Goal: Information Seeking & Learning: Check status

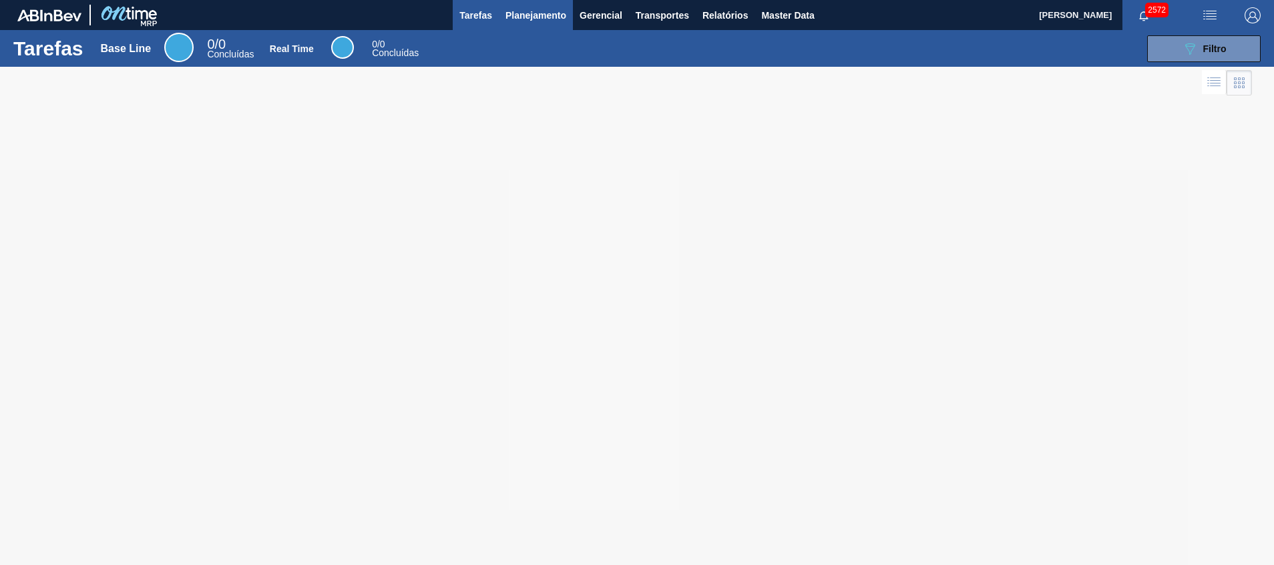
click at [515, 1] on button "Planejamento" at bounding box center [536, 15] width 74 height 30
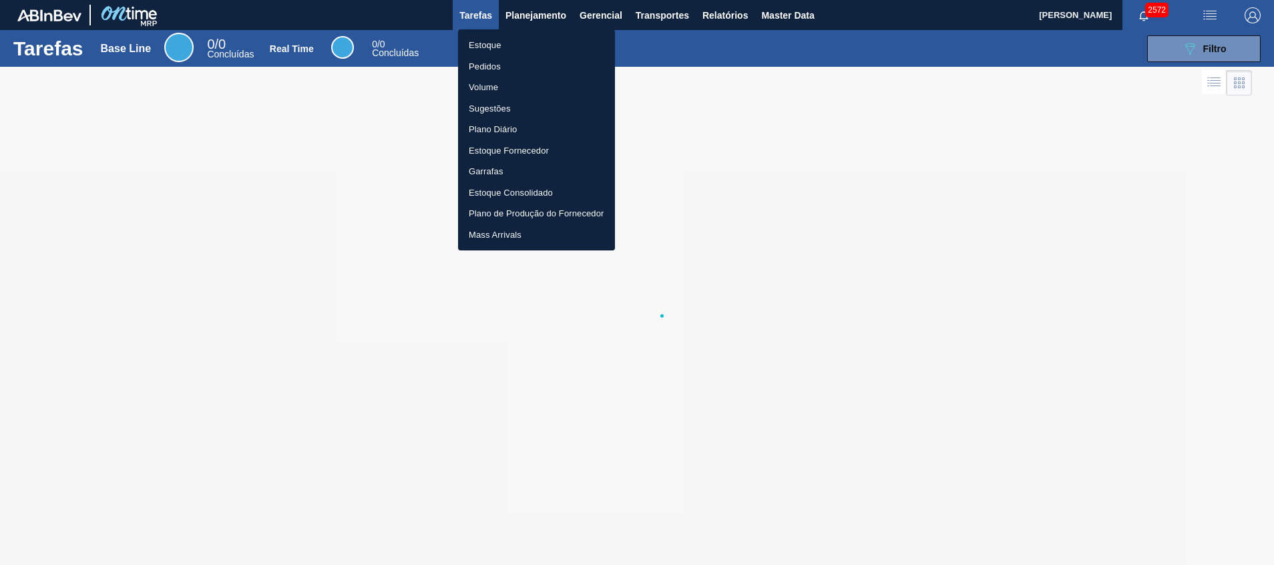
drag, startPoint x: 505, startPoint y: 36, endPoint x: 385, endPoint y: 0, distance: 124.9
click at [504, 36] on li "Estoque" at bounding box center [536, 45] width 157 height 21
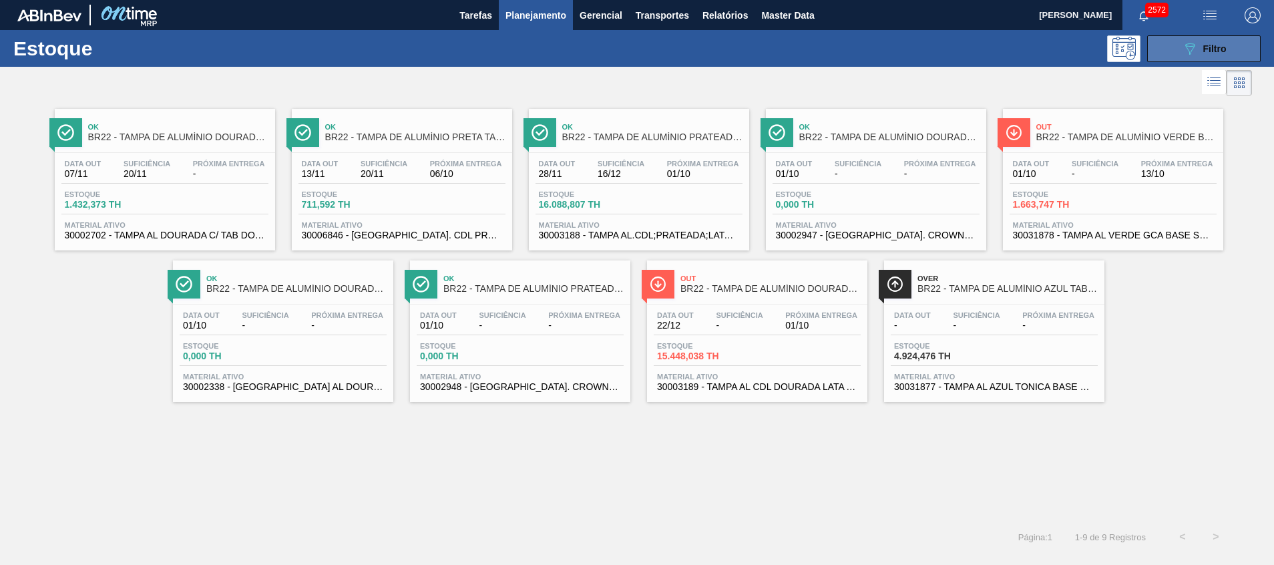
click at [1164, 53] on button "089F7B8B-B2A5-4AFE-B5C0-19BA573D28AC Filtro" at bounding box center [1204, 48] width 114 height 27
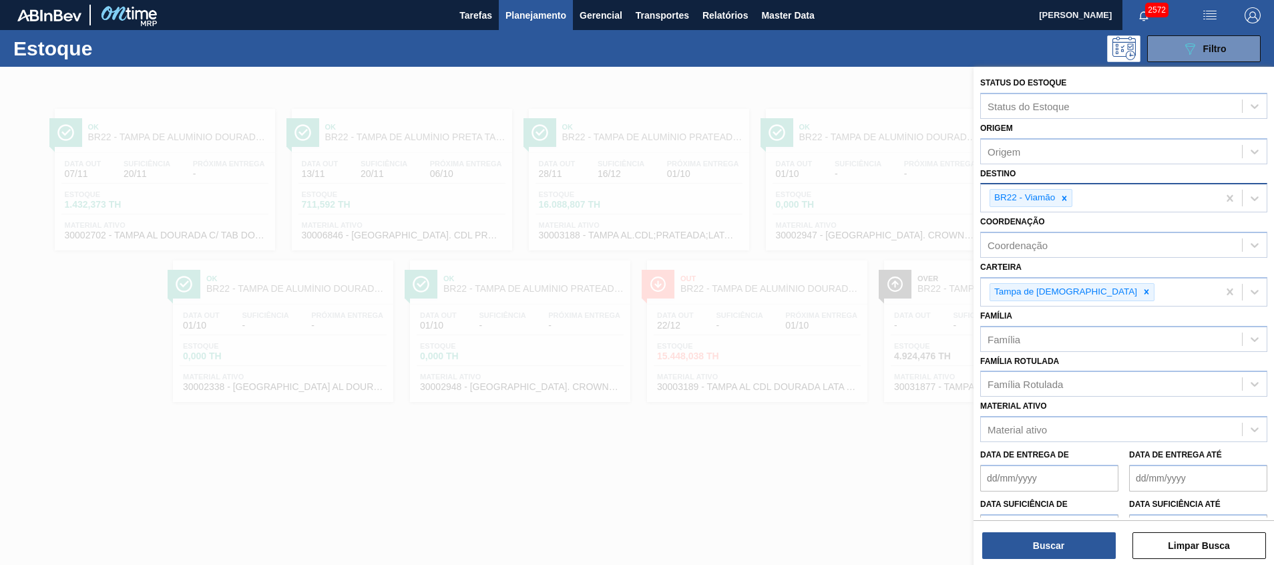
click at [1072, 200] on div at bounding box center [1064, 198] width 15 height 17
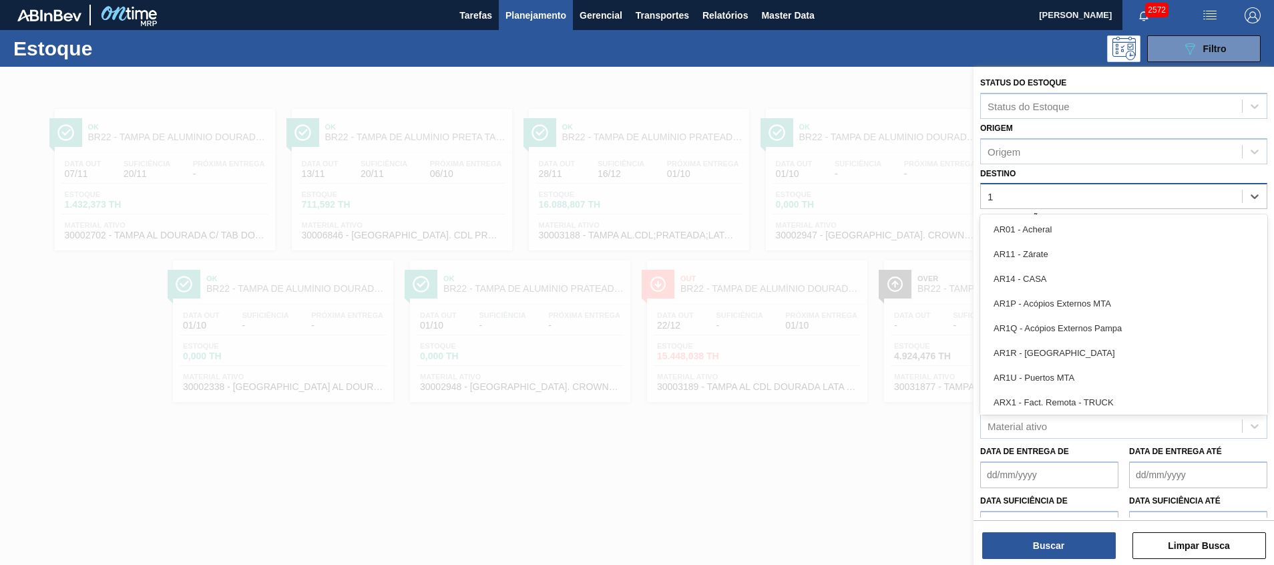
type input "19"
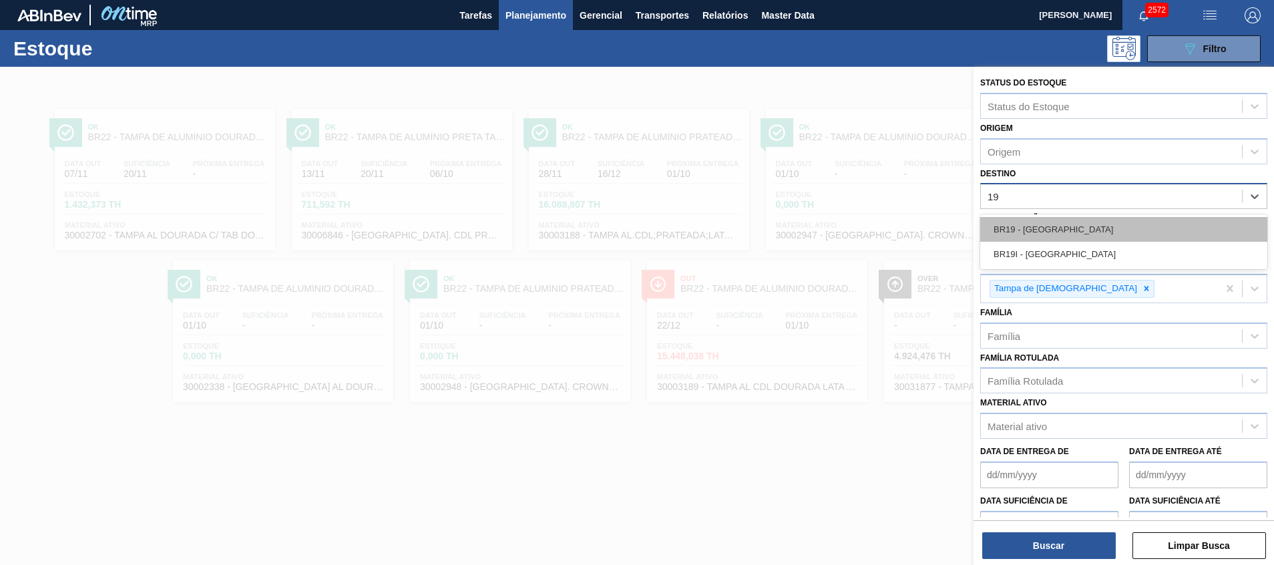
click at [1042, 231] on div "BR19 - Nova Rio" at bounding box center [1123, 229] width 287 height 25
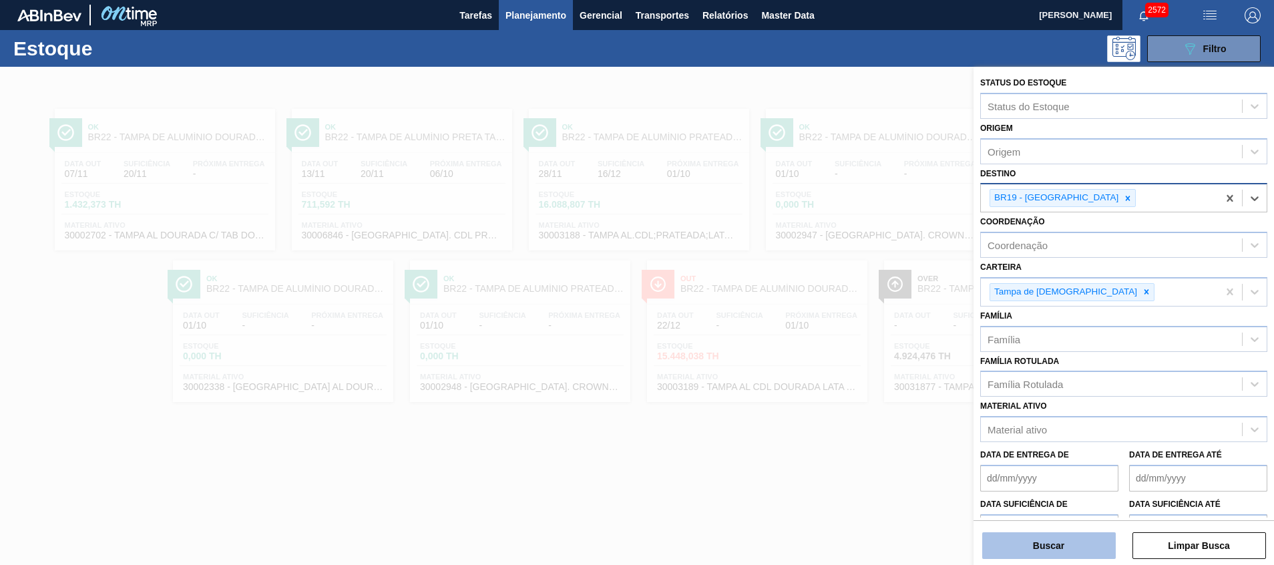
click at [1016, 542] on button "Buscar" at bounding box center [1049, 545] width 134 height 27
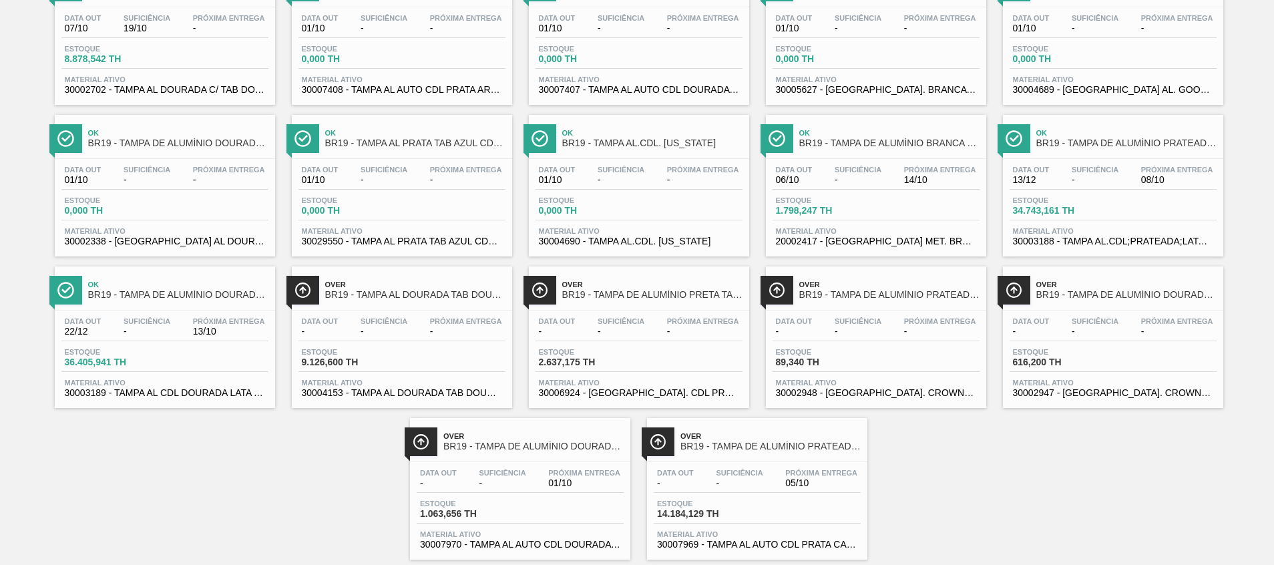
scroll to position [174, 0]
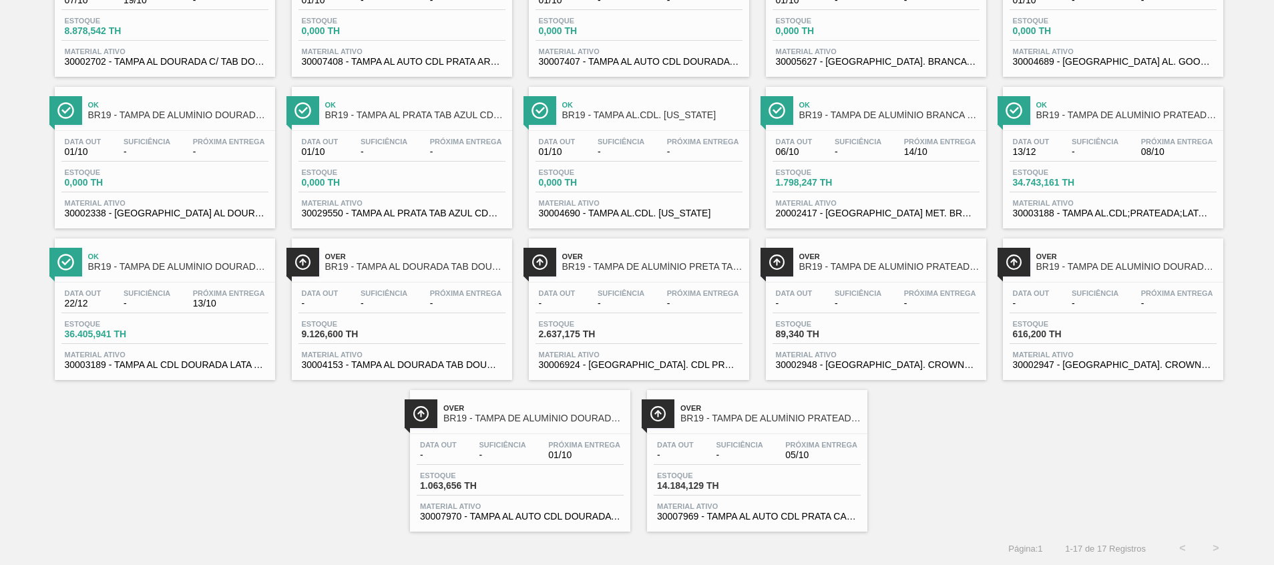
click at [551, 519] on span "30007970 - TAMPA AL AUTO CDL DOURADA CANPACK" at bounding box center [520, 517] width 200 height 10
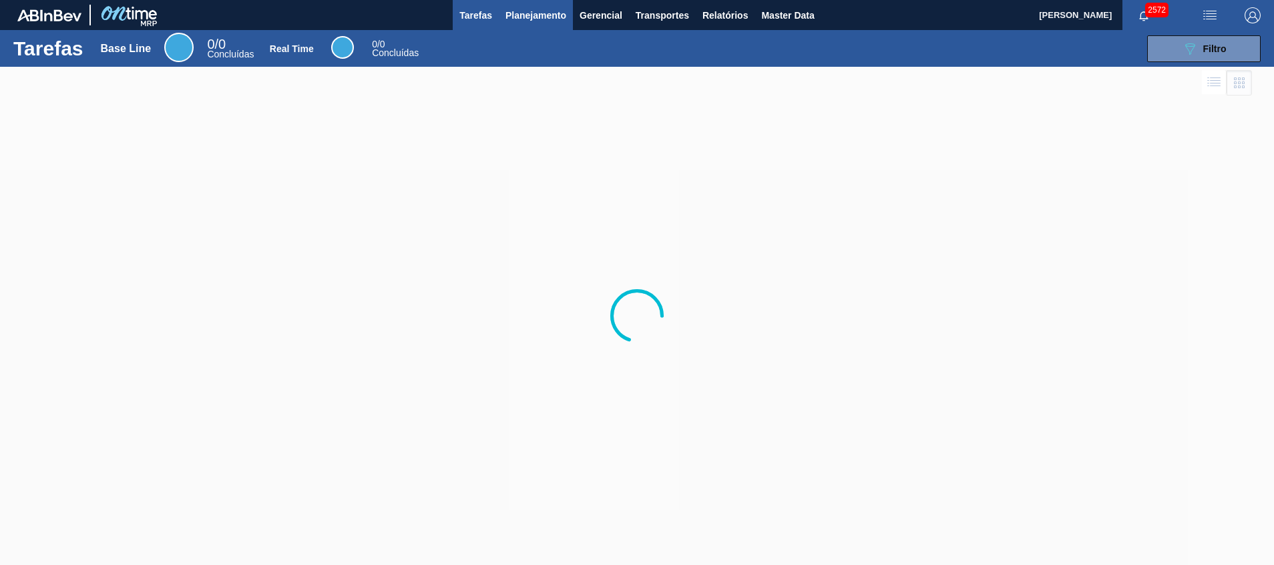
click at [545, 25] on button "Planejamento" at bounding box center [536, 15] width 74 height 30
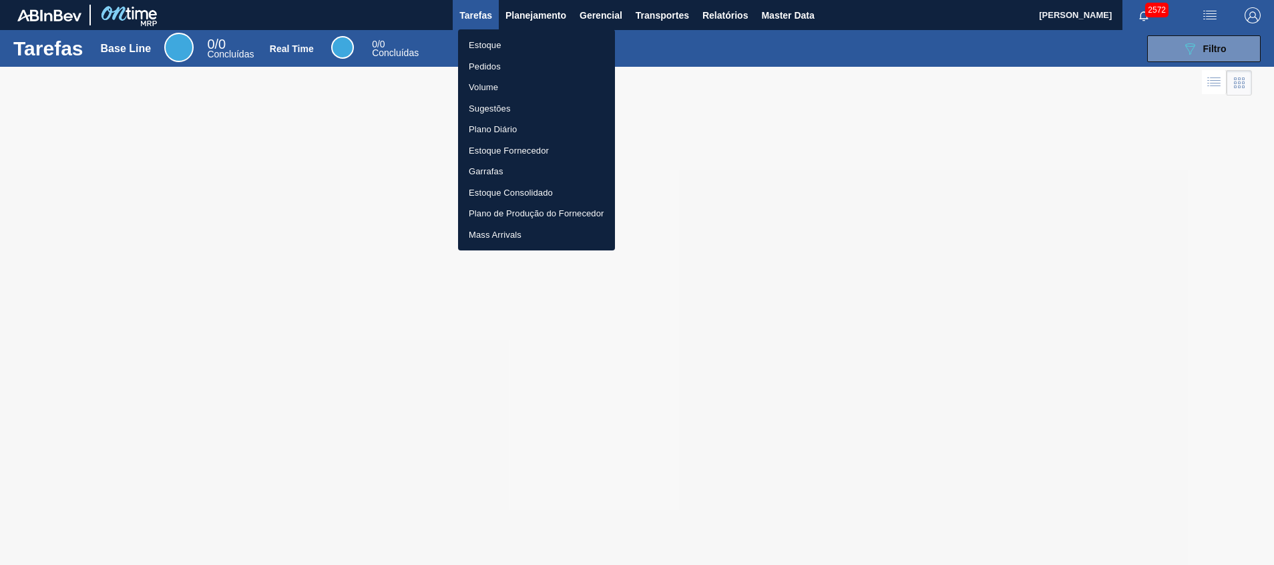
click at [522, 50] on li "Estoque" at bounding box center [536, 45] width 157 height 21
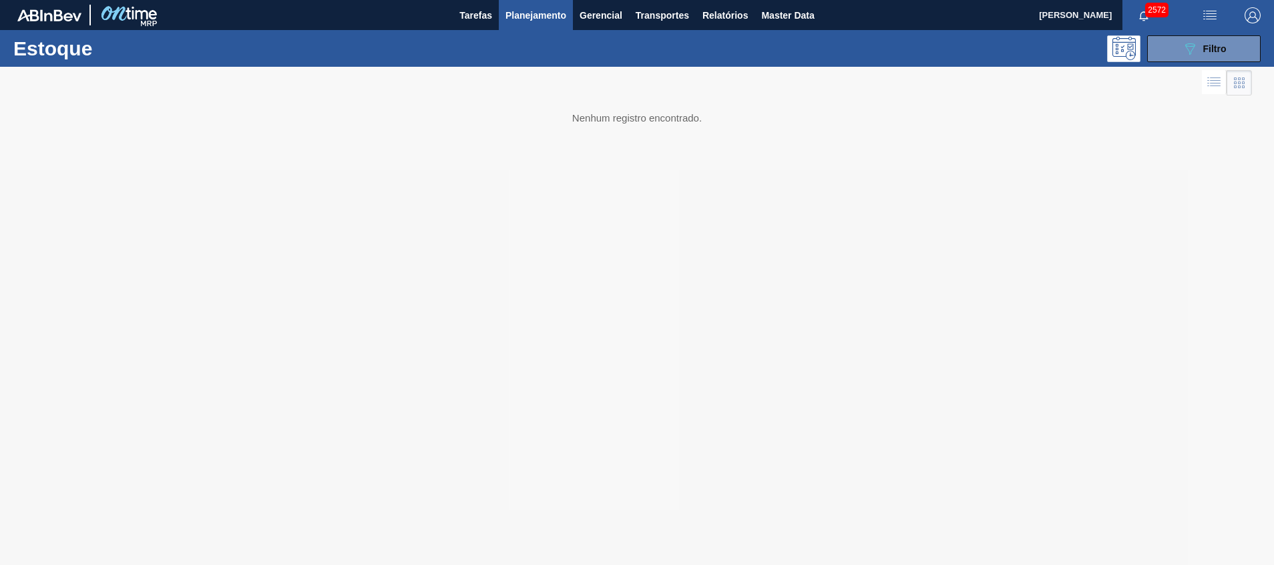
click at [1188, 32] on div "Estoque 089F7B8B-B2A5-4AFE-B5C0-19BA573D28AC Filtro" at bounding box center [637, 48] width 1274 height 37
click at [1185, 41] on icon "089F7B8B-B2A5-4AFE-B5C0-19BA573D28AC" at bounding box center [1190, 49] width 16 height 16
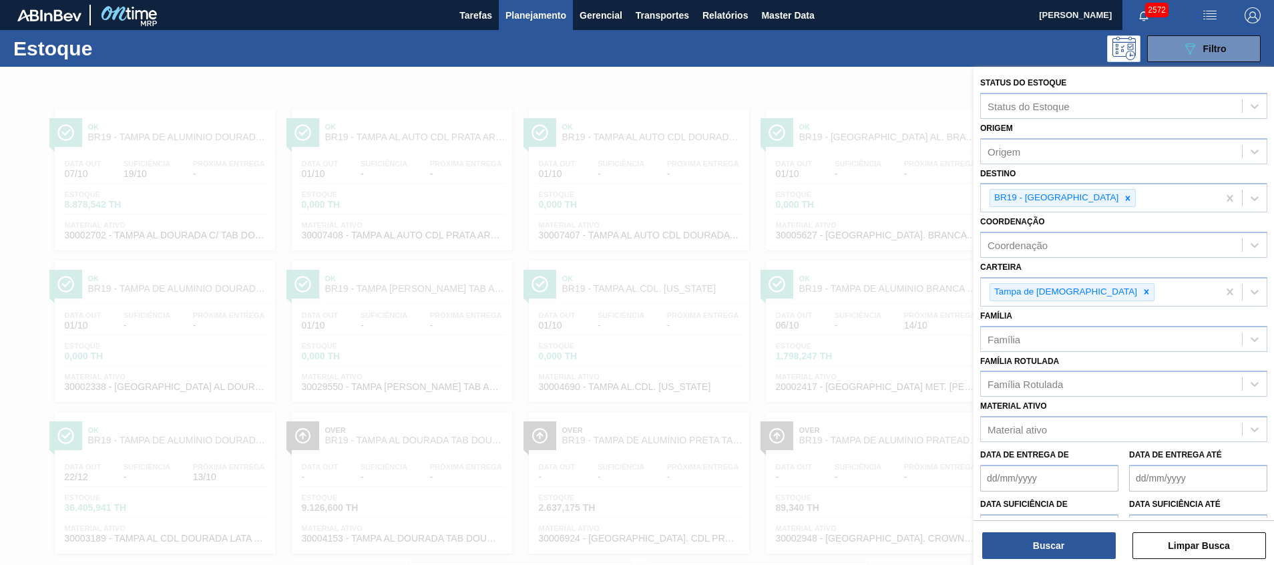
click at [598, 276] on div at bounding box center [637, 349] width 1274 height 565
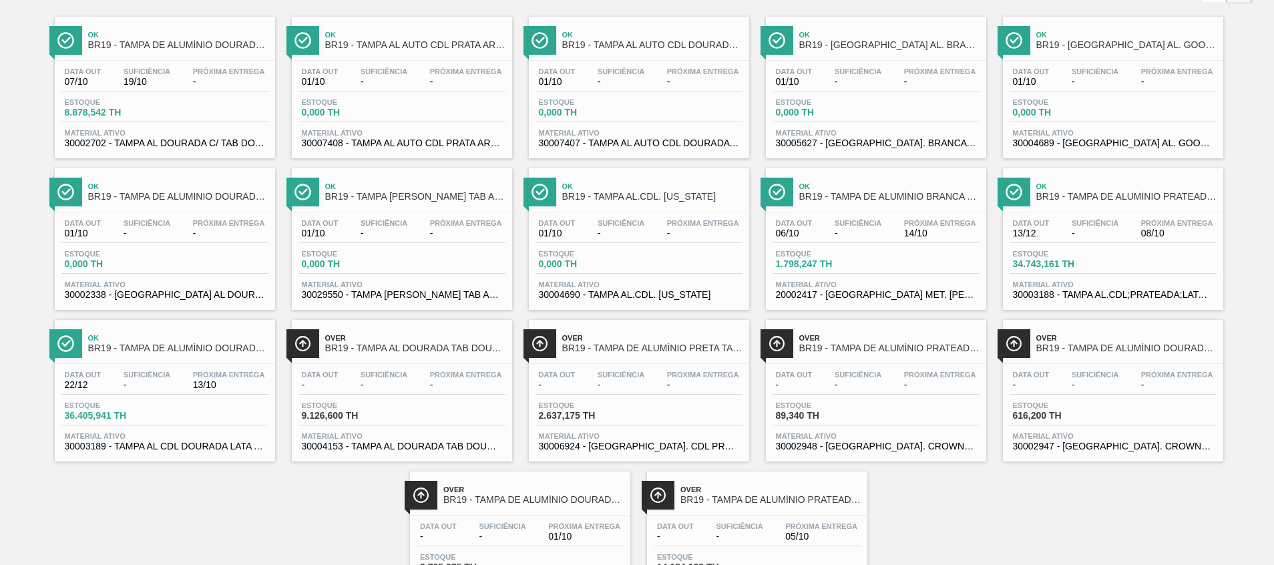
scroll to position [174, 0]
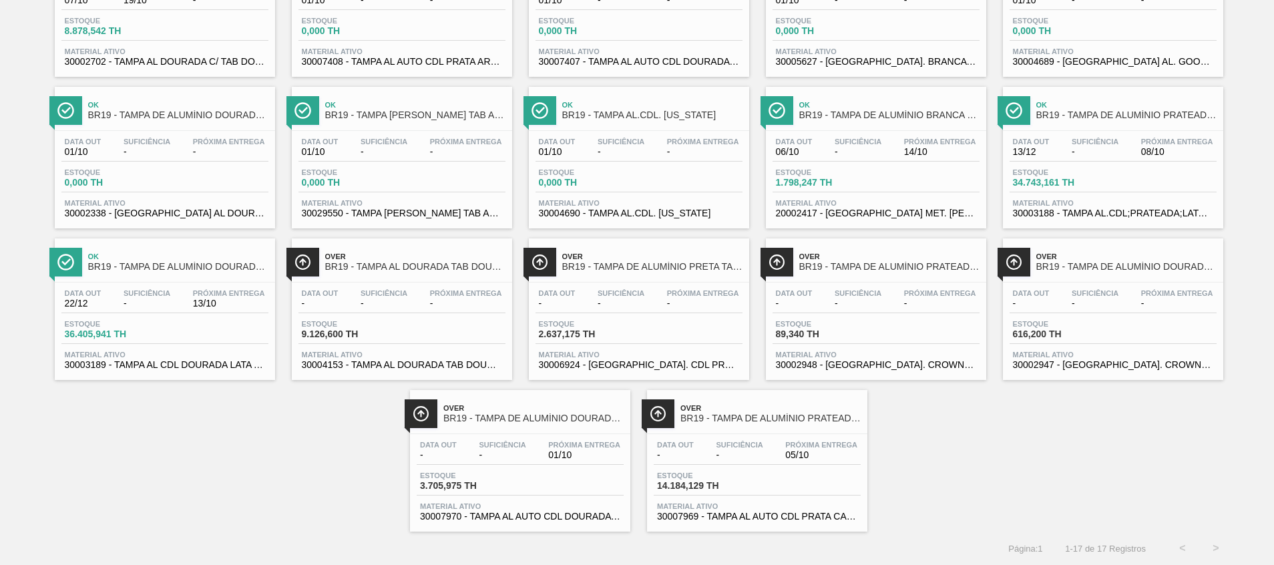
click at [725, 516] on span "30007969 - TAMPA AL AUTO CDL PRATA CANPACK" at bounding box center [757, 517] width 200 height 10
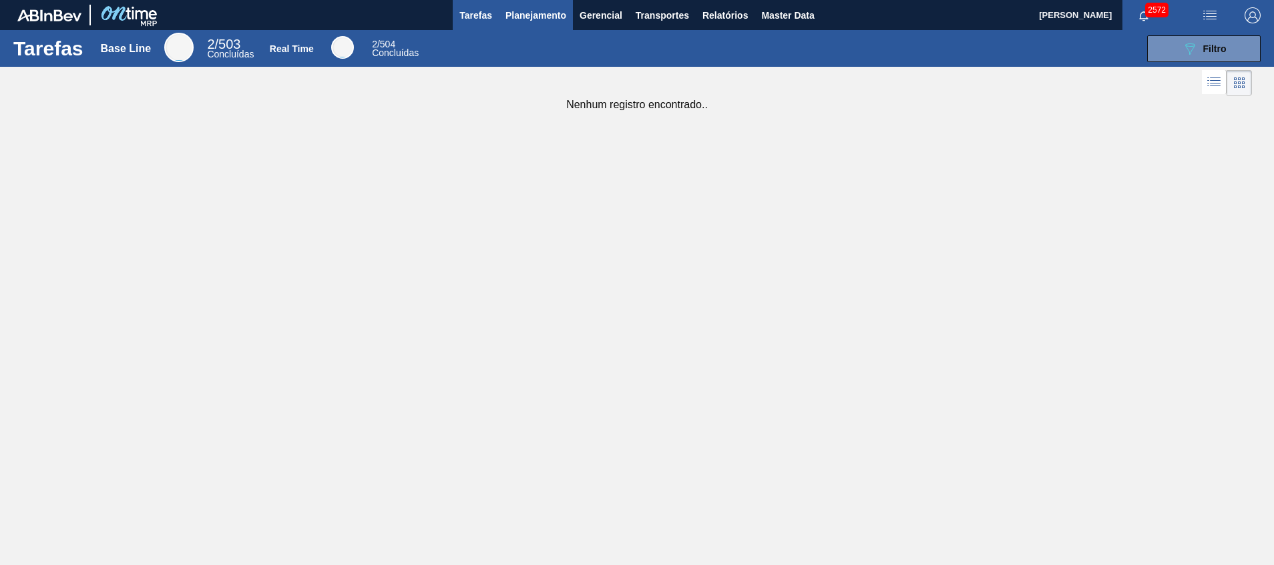
click at [560, 7] on span "Planejamento" at bounding box center [536, 15] width 61 height 16
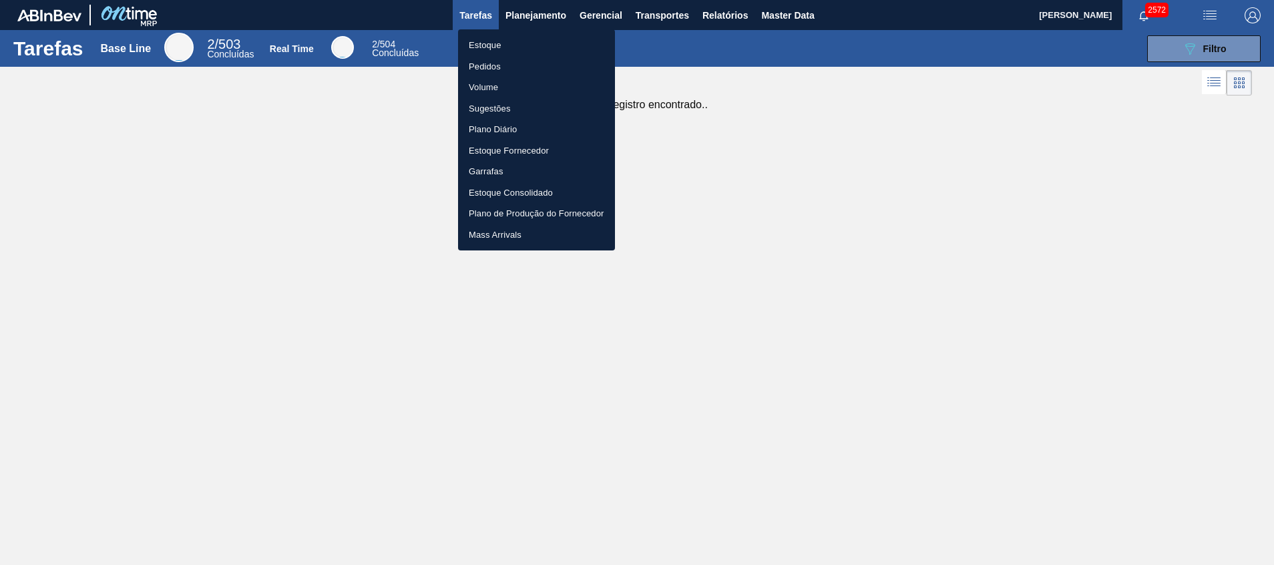
click at [536, 53] on li "Estoque" at bounding box center [536, 45] width 157 height 21
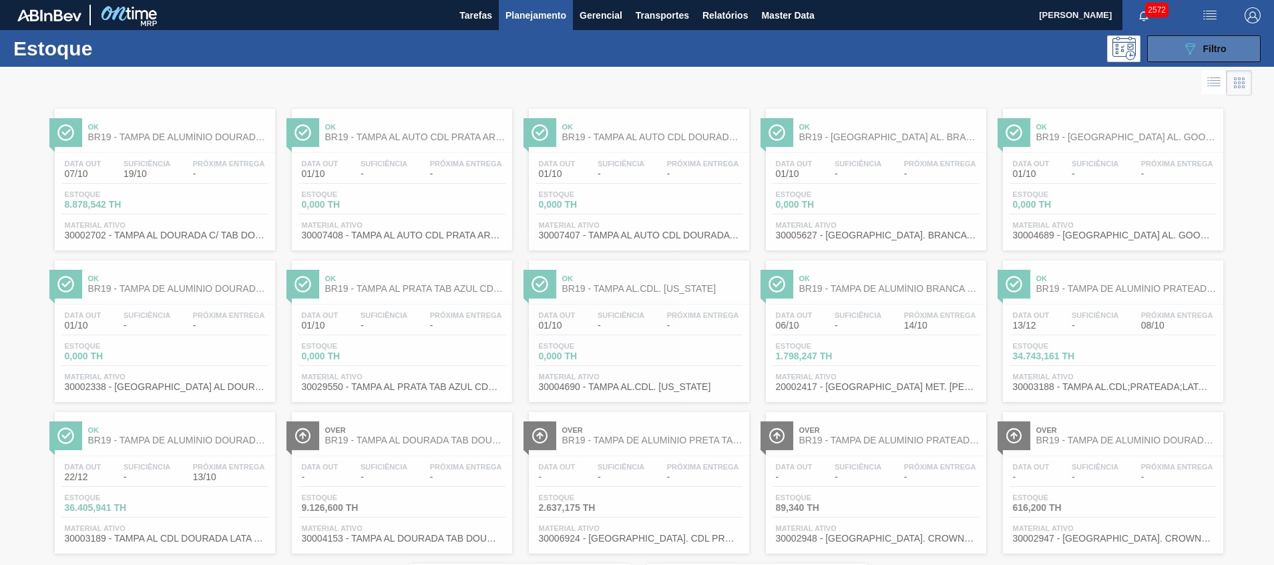
click at [1182, 51] on icon "089F7B8B-B2A5-4AFE-B5C0-19BA573D28AC" at bounding box center [1190, 49] width 16 height 16
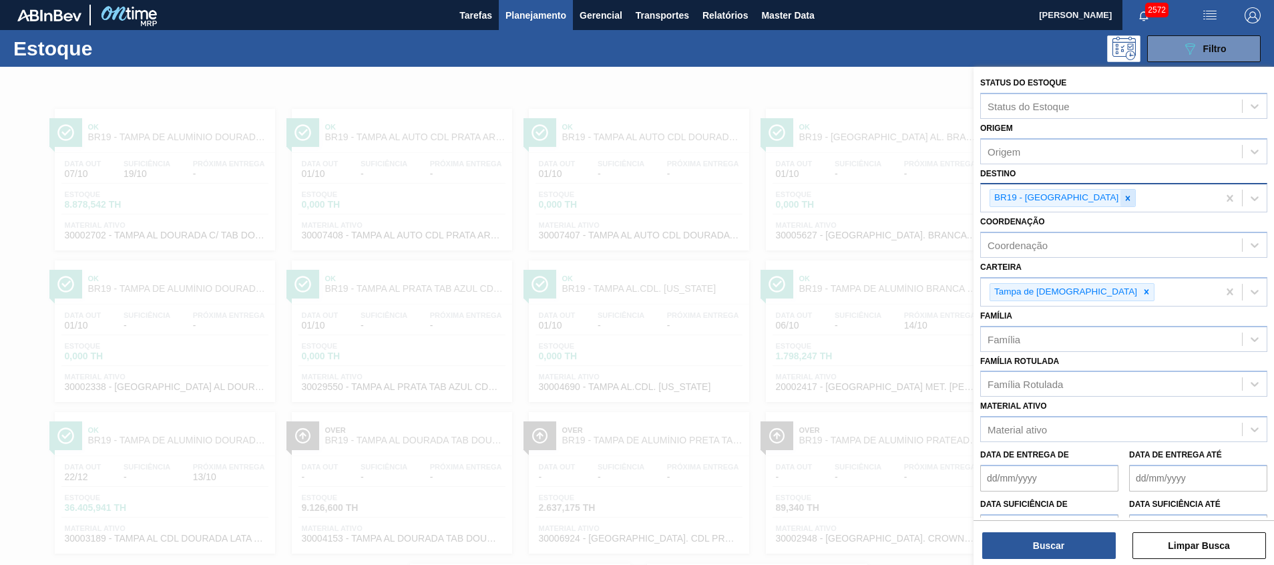
click at [1123, 196] on icon at bounding box center [1127, 198] width 9 height 9
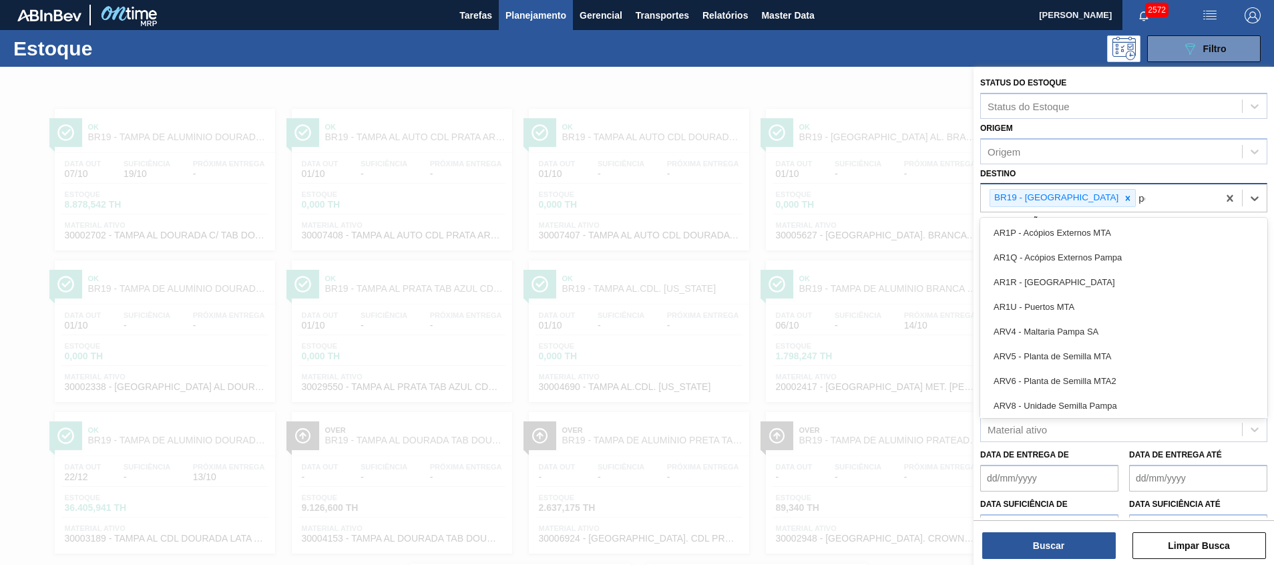
type input "pont"
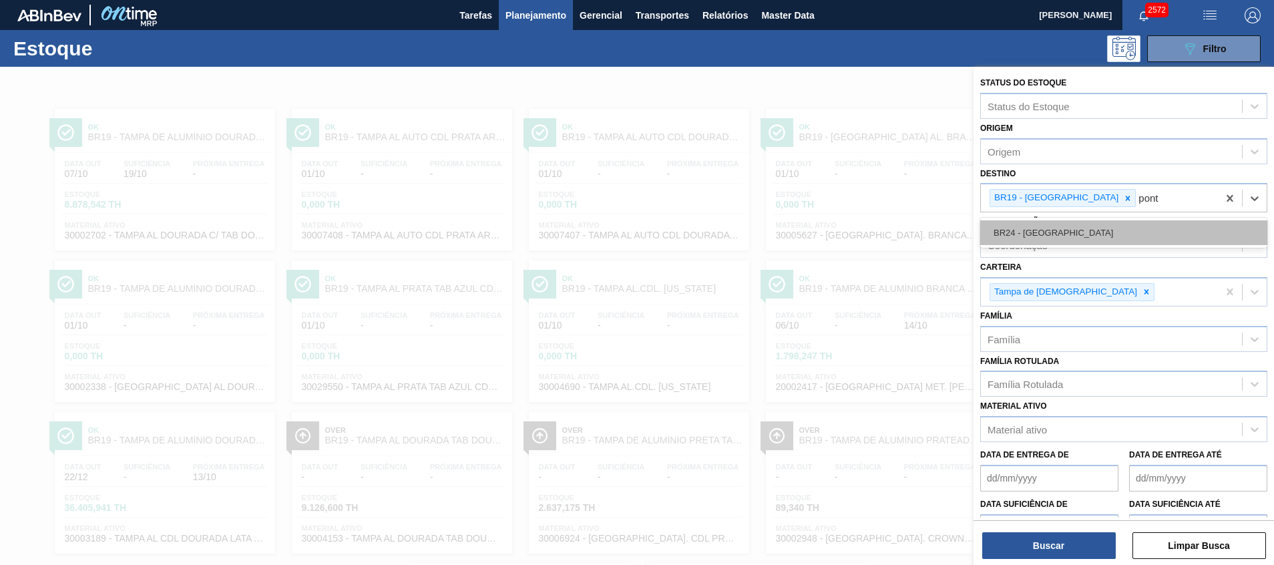
click at [1055, 223] on div "BR24 - Ponta Grossa" at bounding box center [1123, 232] width 287 height 25
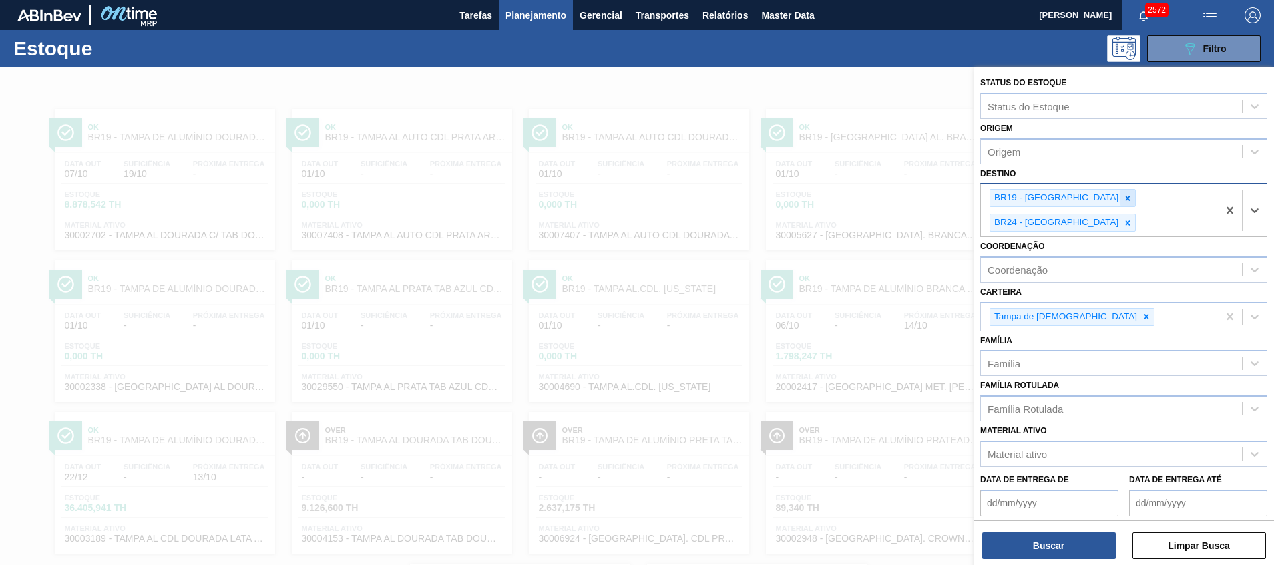
click at [1126, 197] on icon at bounding box center [1128, 198] width 5 height 5
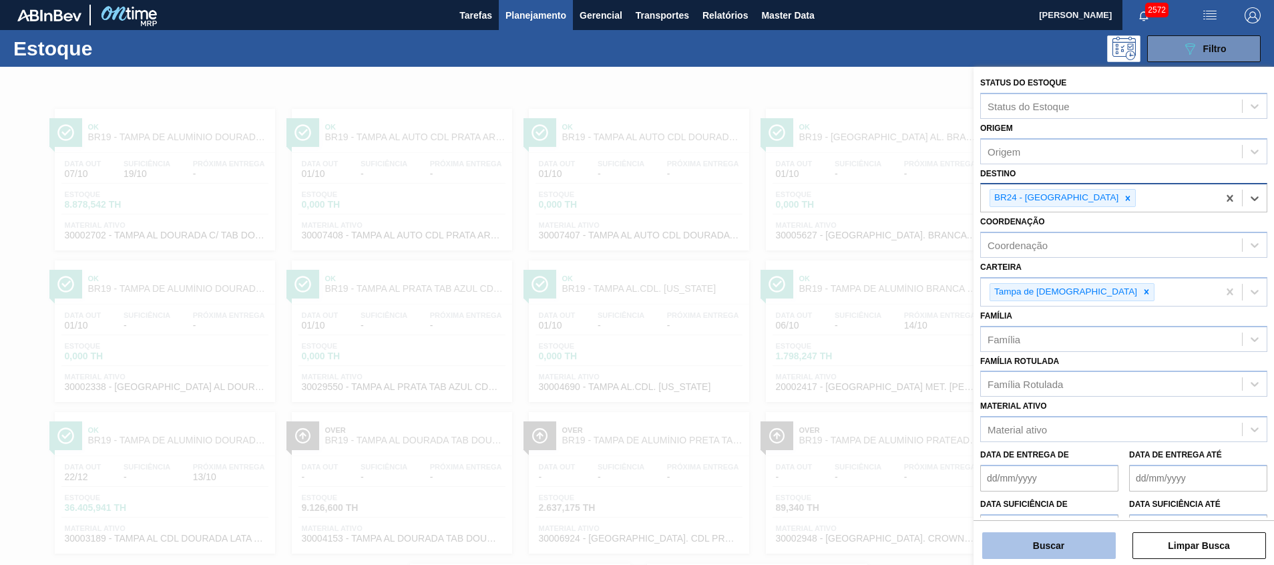
click at [1046, 544] on button "Buscar" at bounding box center [1049, 545] width 134 height 27
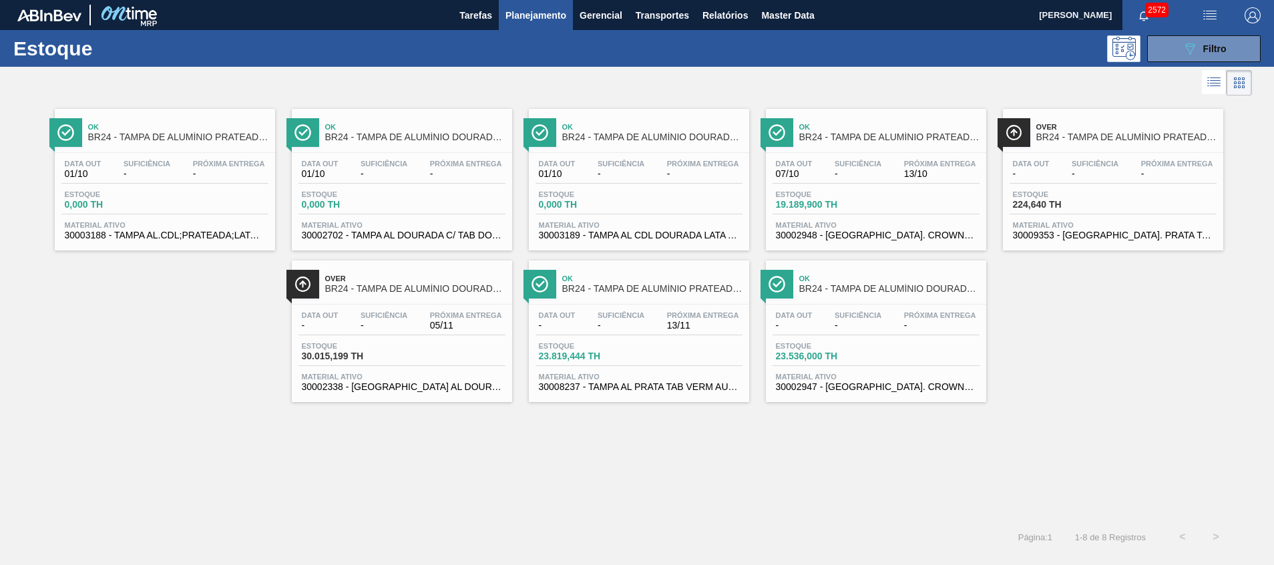
click at [439, 391] on span "30002338 - TAMPA AL DOURADA TAB DOUR AUTO ISE" at bounding box center [402, 387] width 200 height 10
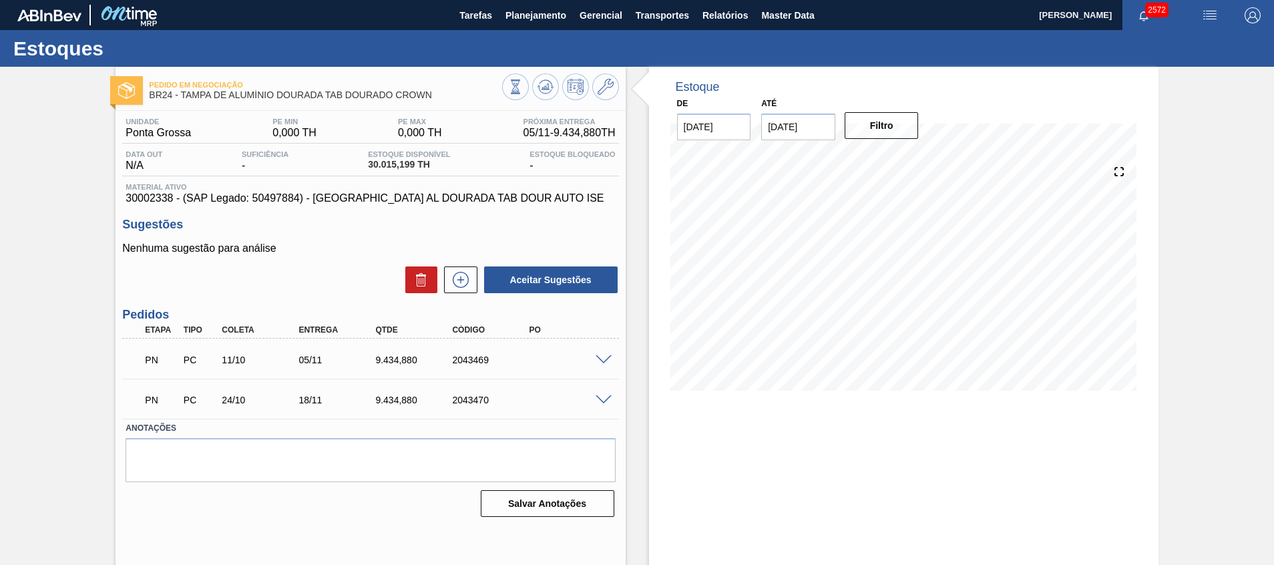
click at [606, 356] on span at bounding box center [604, 360] width 16 height 10
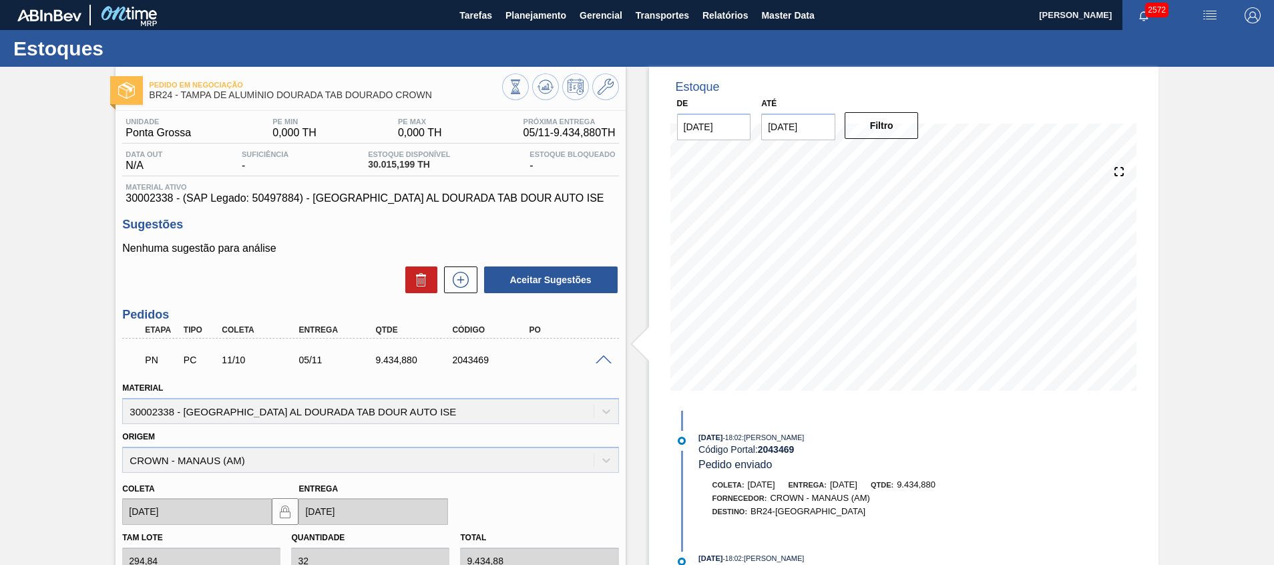
click at [477, 362] on div "2043469" at bounding box center [492, 360] width 86 height 11
copy div "2043469"
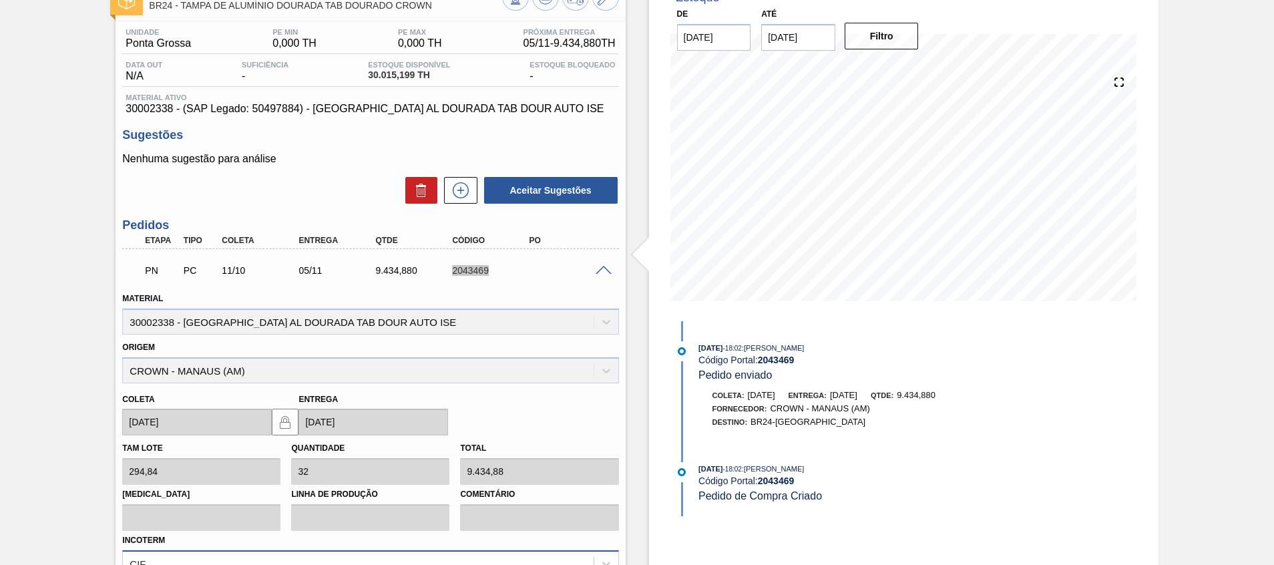
scroll to position [287, 0]
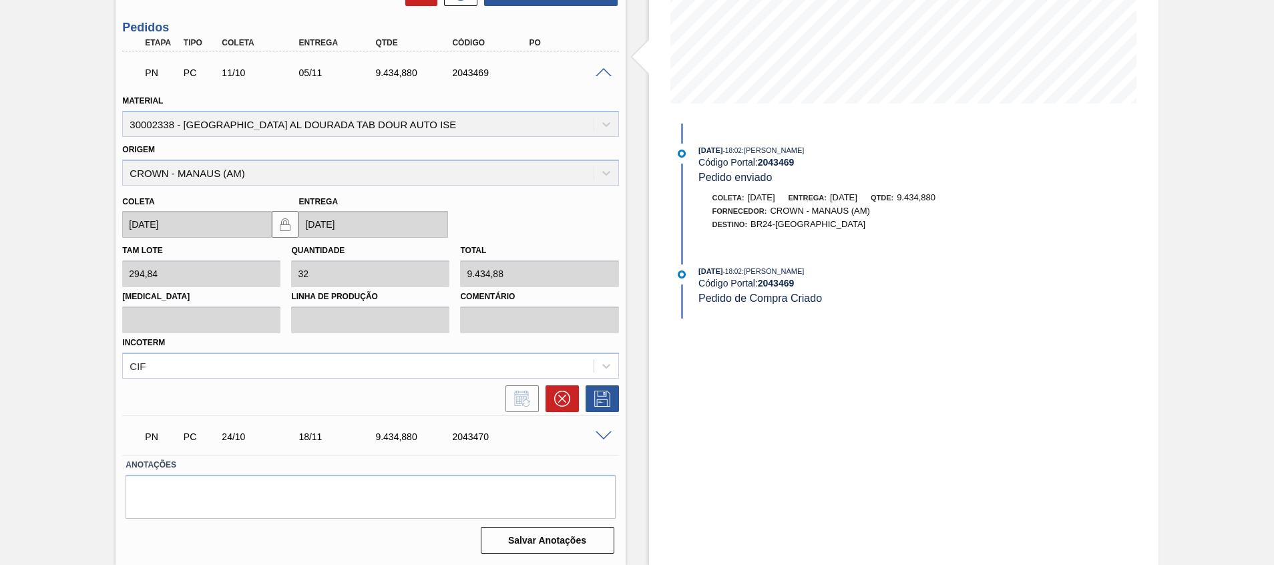
click at [477, 439] on div "2043470" at bounding box center [492, 436] width 86 height 11
copy div "2043470"
click at [567, 399] on icon at bounding box center [562, 399] width 16 height 16
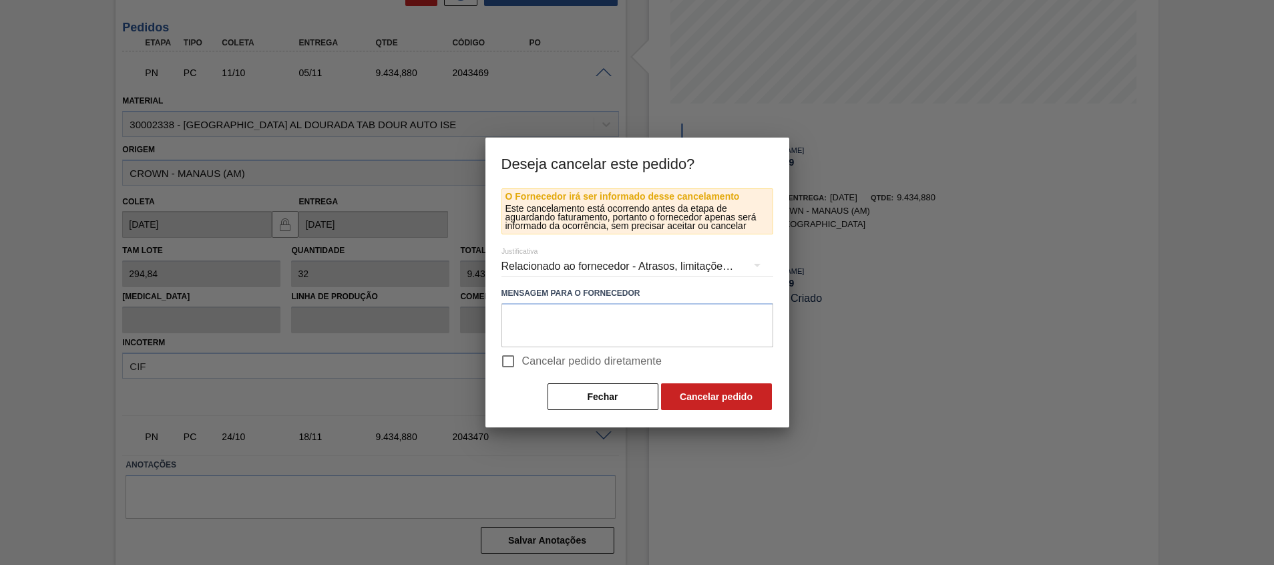
click at [643, 369] on label "Cancelar pedido diretamente" at bounding box center [578, 361] width 168 height 28
click at [522, 369] on input "Cancelar pedido diretamente" at bounding box center [508, 361] width 28 height 28
checkbox input "true"
click at [701, 403] on button "Cancelar pedido" at bounding box center [716, 396] width 111 height 27
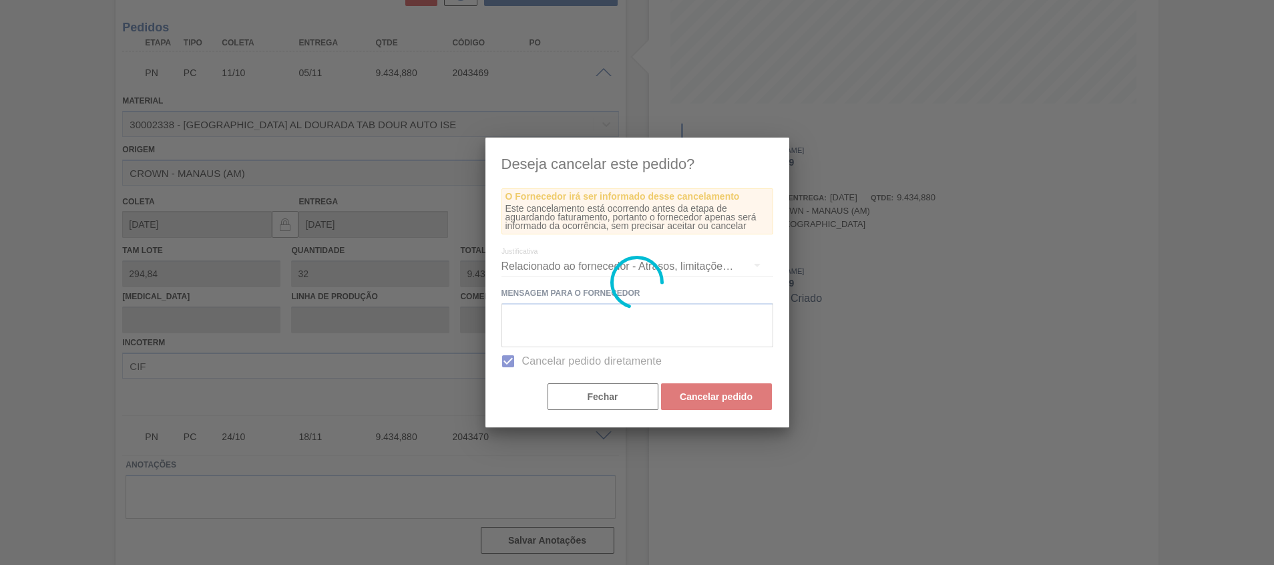
scroll to position [9, 0]
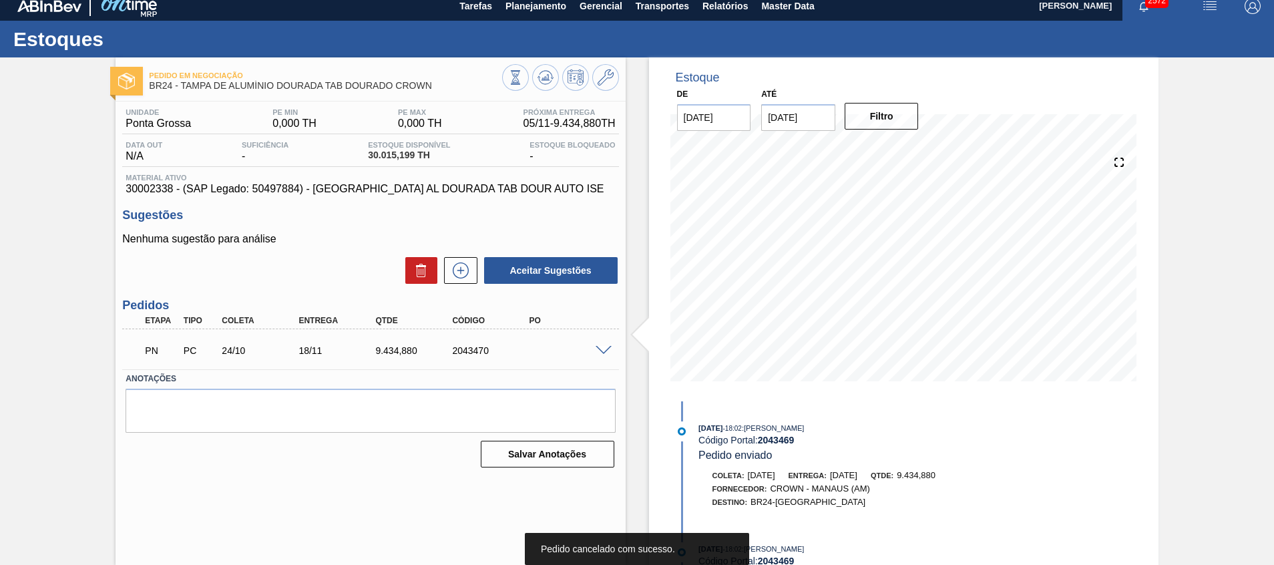
click at [603, 353] on span at bounding box center [604, 351] width 16 height 10
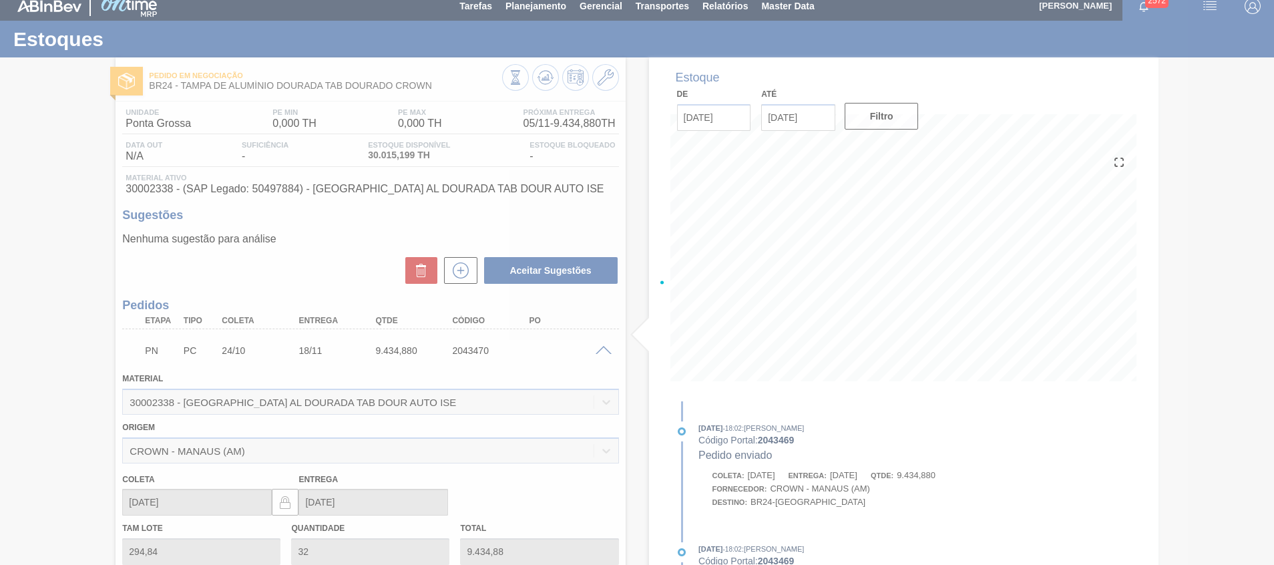
scroll to position [247, 0]
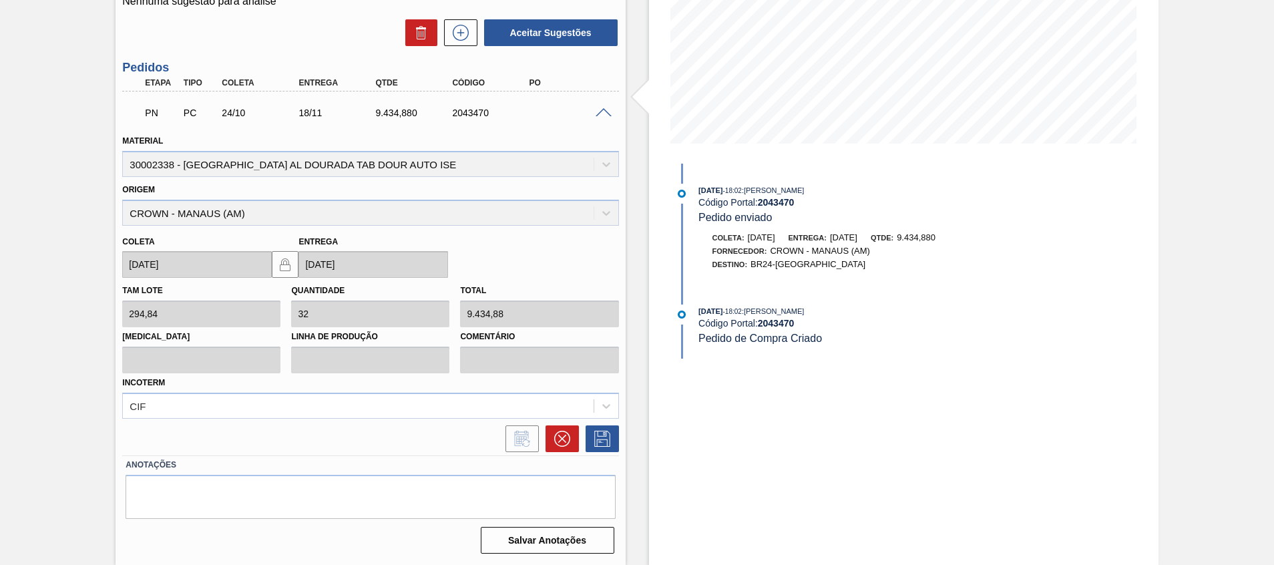
click at [581, 437] on div at bounding box center [599, 438] width 40 height 27
click at [574, 437] on button at bounding box center [562, 438] width 33 height 27
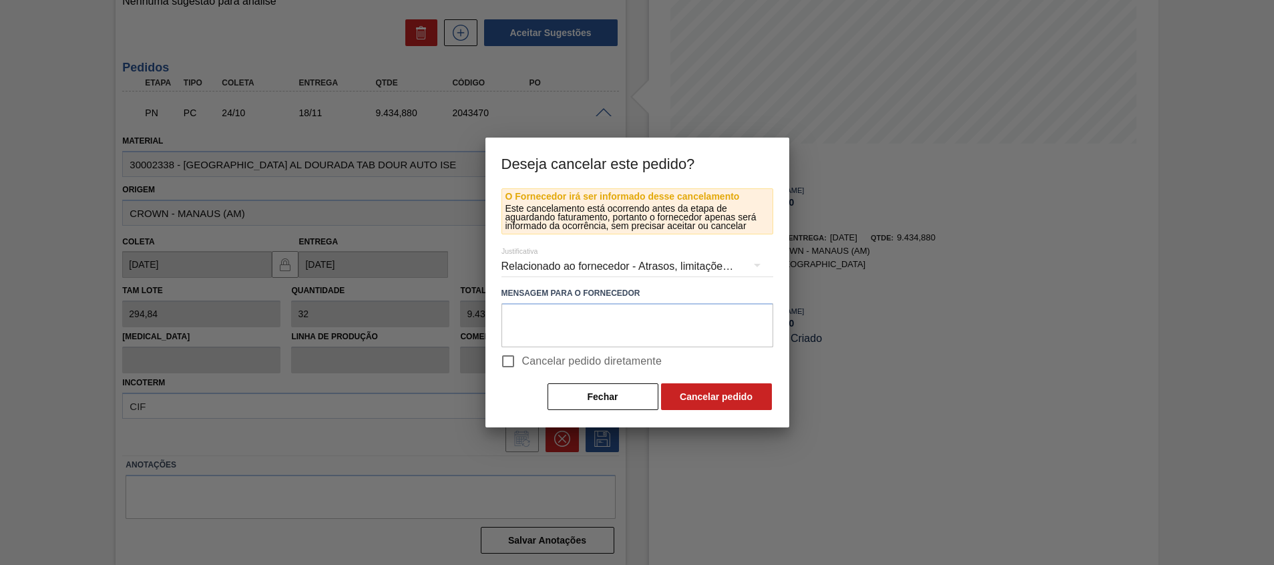
click at [566, 355] on span "Cancelar pedido diretamente" at bounding box center [592, 361] width 140 height 16
click at [522, 355] on input "Cancelar pedido diretamente" at bounding box center [508, 361] width 28 height 28
checkbox input "true"
click at [716, 398] on button "Cancelar pedido" at bounding box center [716, 396] width 111 height 27
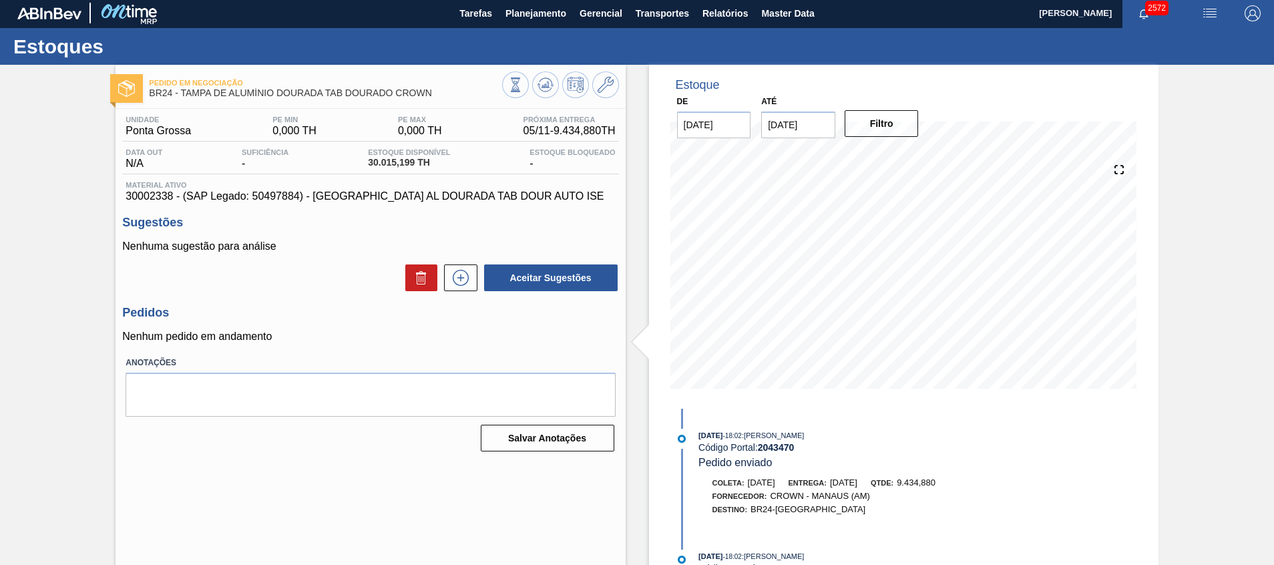
scroll to position [0, 0]
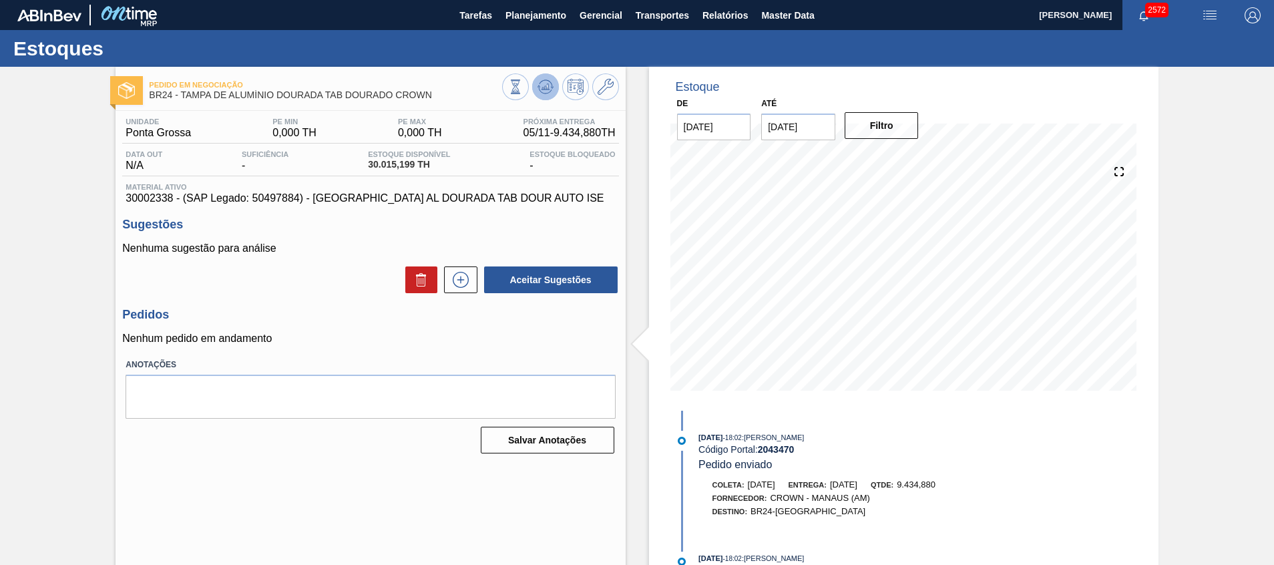
click at [549, 87] on icon at bounding box center [546, 87] width 16 height 16
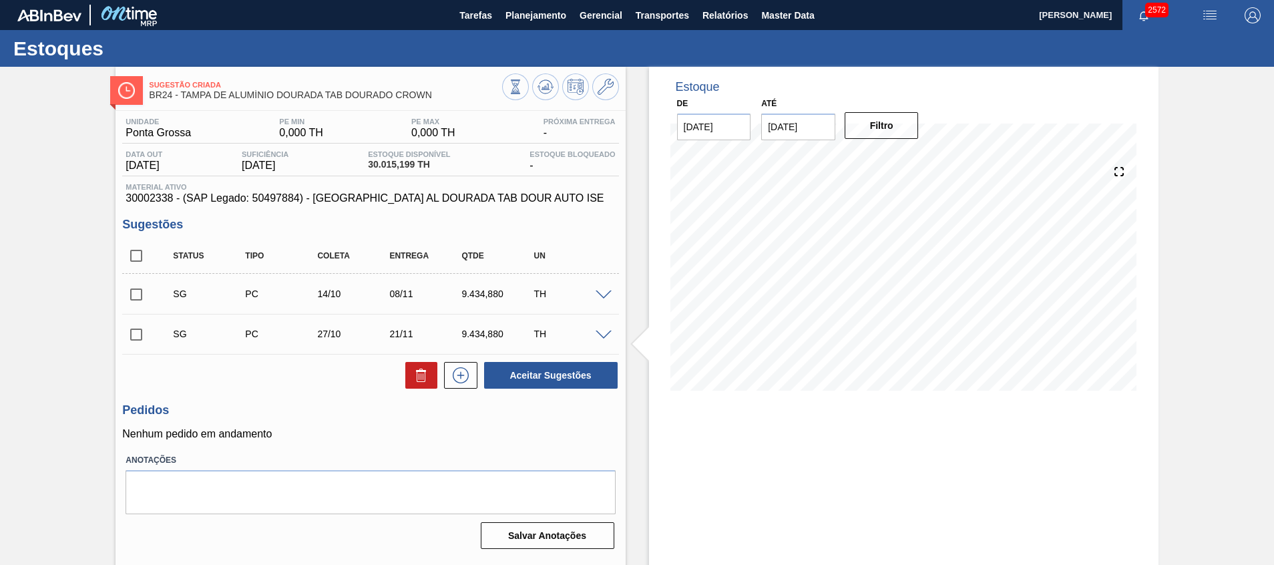
click at [827, 120] on input "31/10/2025" at bounding box center [798, 127] width 74 height 27
click at [904, 162] on div "outubro 2025" at bounding box center [842, 158] width 160 height 11
click at [910, 160] on button "Next Month" at bounding box center [910, 158] width 9 height 9
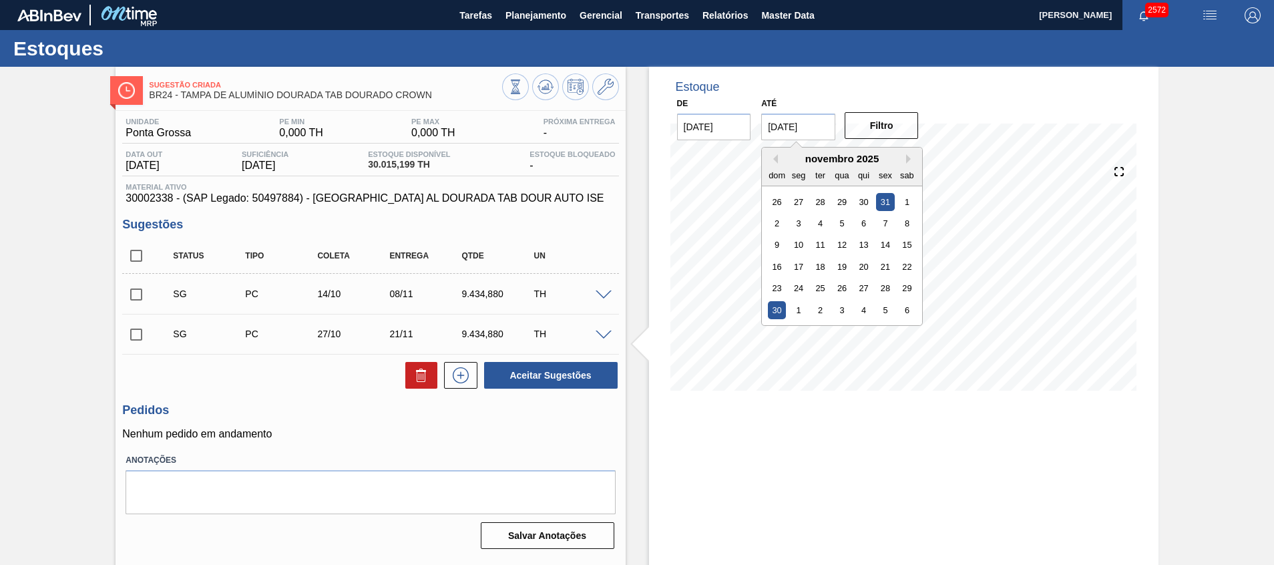
click at [784, 304] on div "30" at bounding box center [777, 310] width 18 height 18
type input "[DATE]"
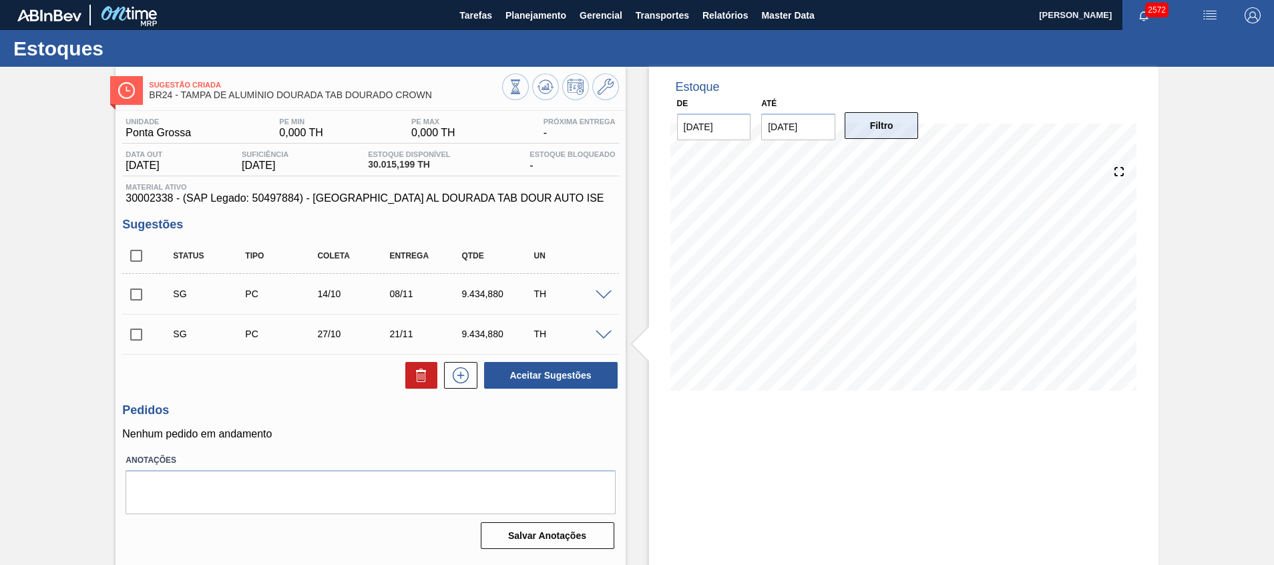
click at [863, 124] on button "Filtro" at bounding box center [882, 125] width 74 height 27
click at [519, 19] on span "Planejamento" at bounding box center [536, 15] width 61 height 16
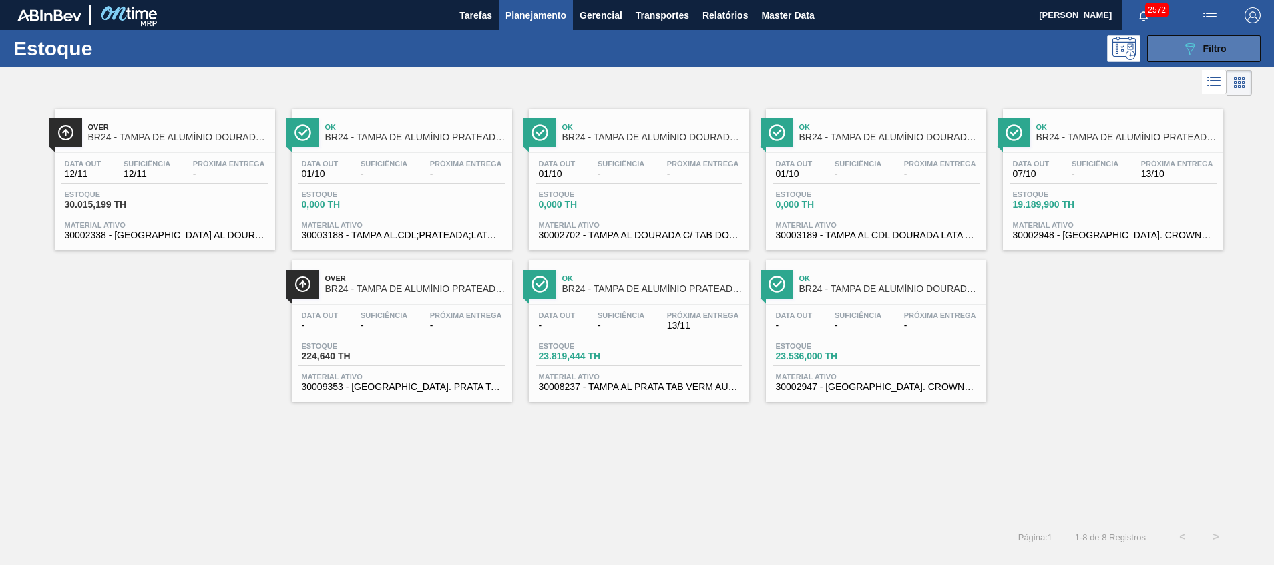
click at [1180, 52] on button "089F7B8B-B2A5-4AFE-B5C0-19BA573D28AC Filtro" at bounding box center [1204, 48] width 114 height 27
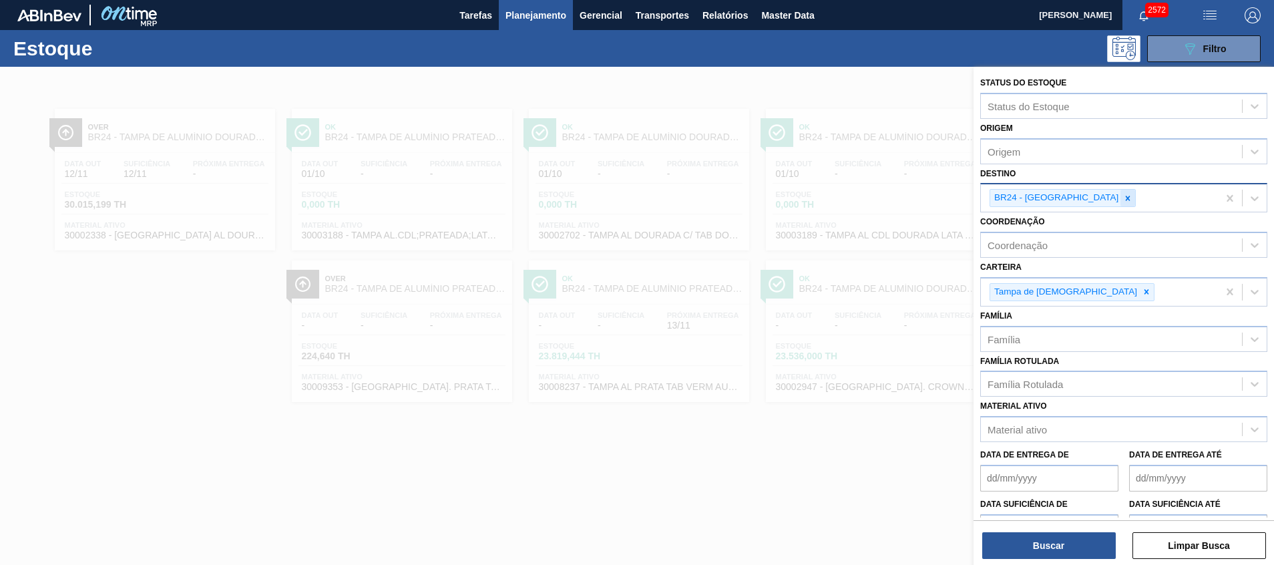
click at [1123, 198] on icon at bounding box center [1127, 198] width 9 height 9
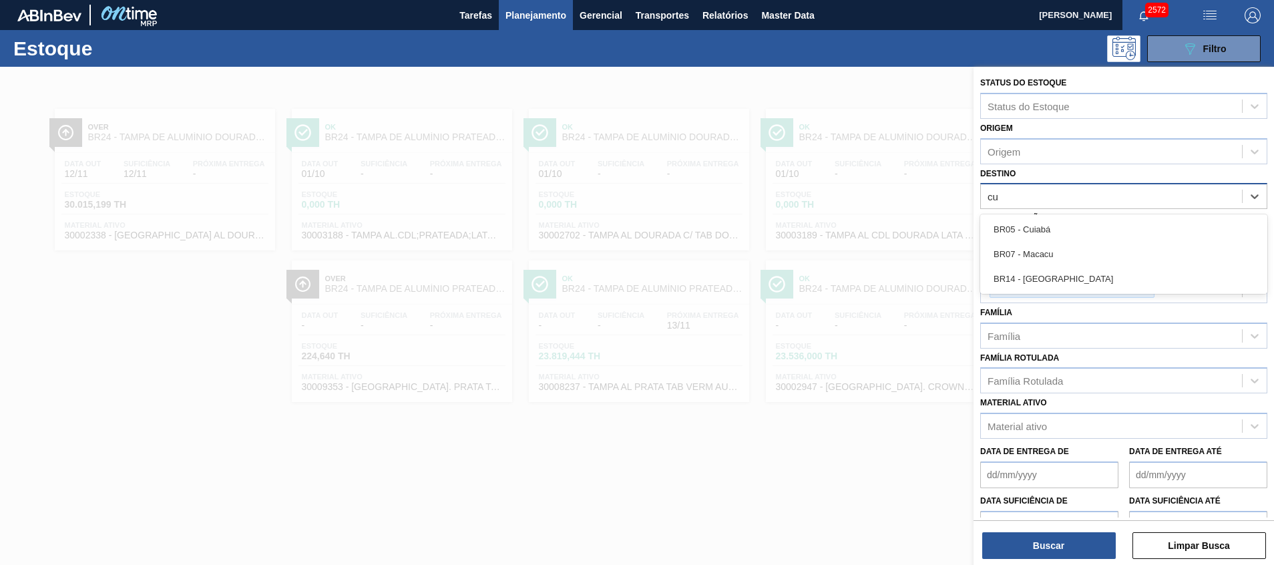
type input "cui"
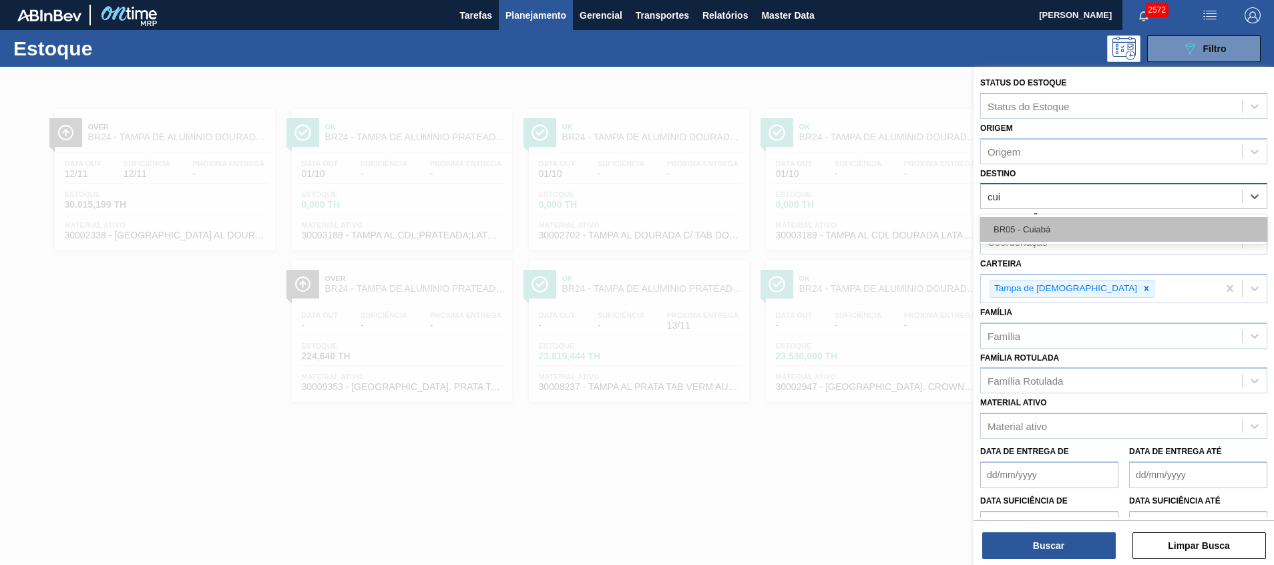
click at [1034, 226] on div "BR05 - Cuiabá" at bounding box center [1123, 229] width 287 height 25
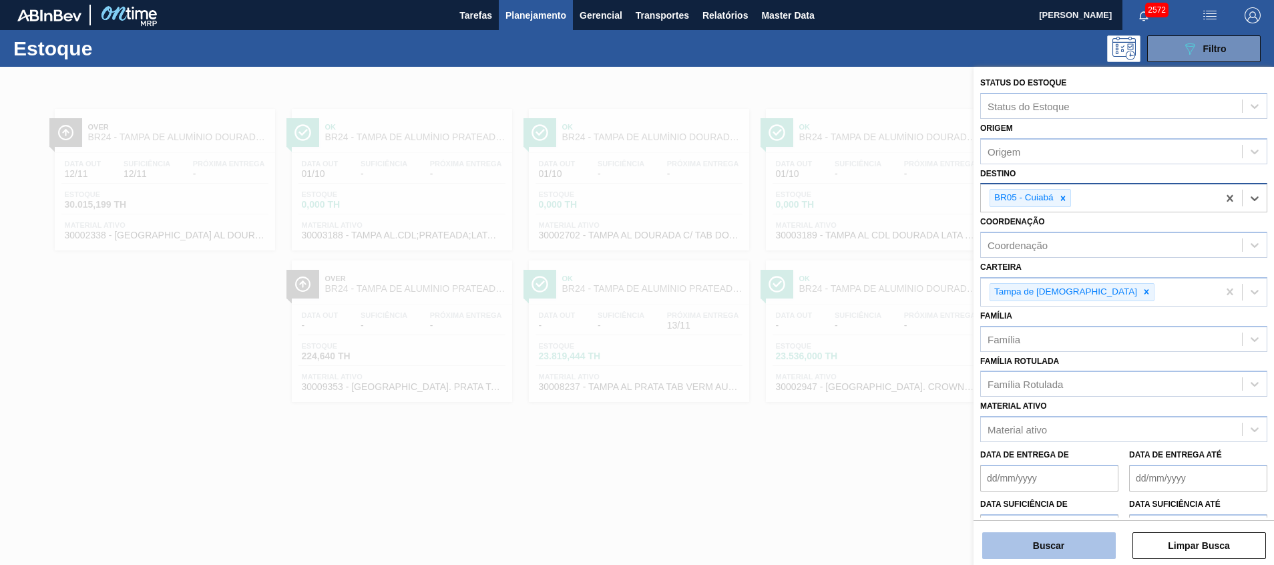
click at [1061, 558] on button "Buscar" at bounding box center [1049, 545] width 134 height 27
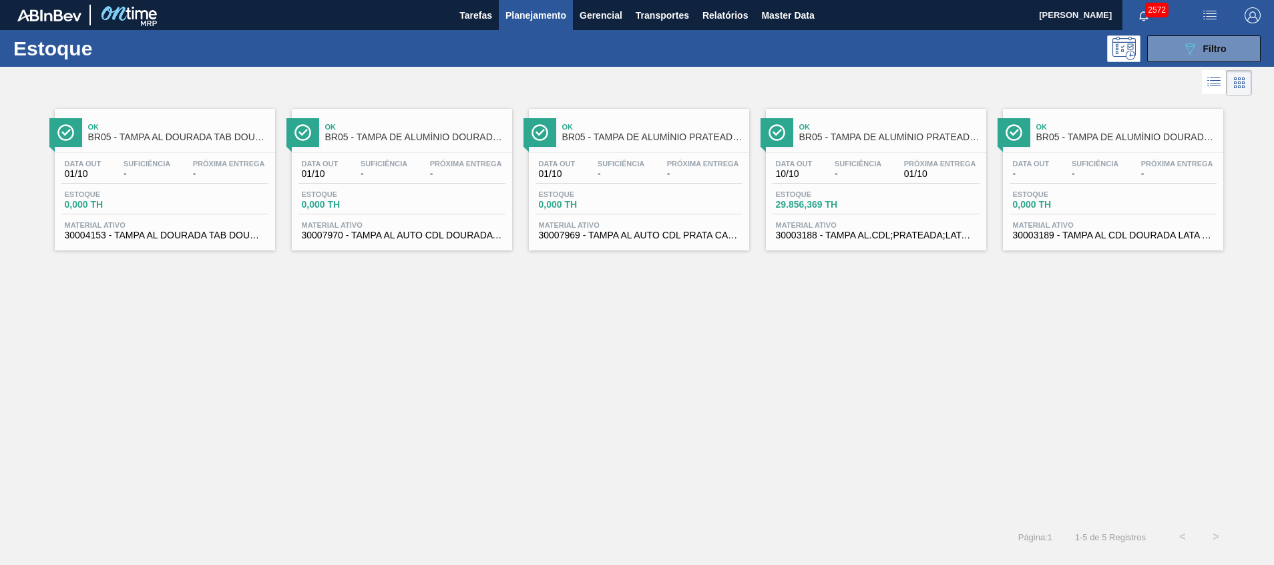
click at [1106, 233] on span "30003189 - TAMPA AL CDL DOURADA LATA AUTOMATICA" at bounding box center [1113, 235] width 200 height 10
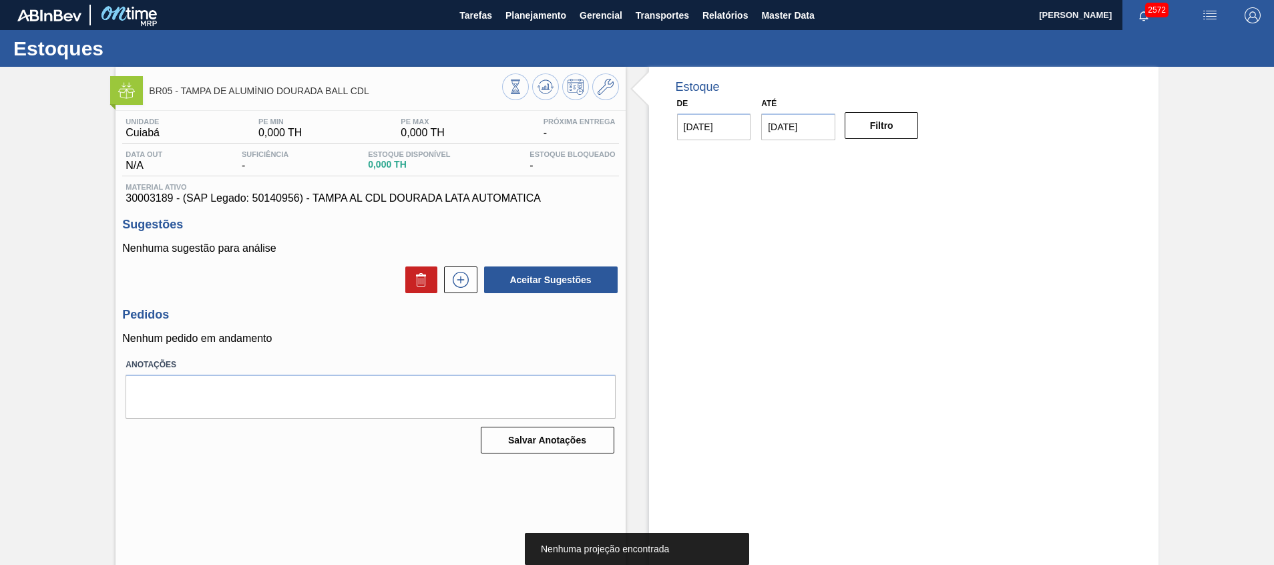
click at [153, 194] on span "30003189 - (SAP Legado: 50140956) - TAMPA AL CDL DOURADA LATA AUTOMATICA" at bounding box center [370, 198] width 489 height 12
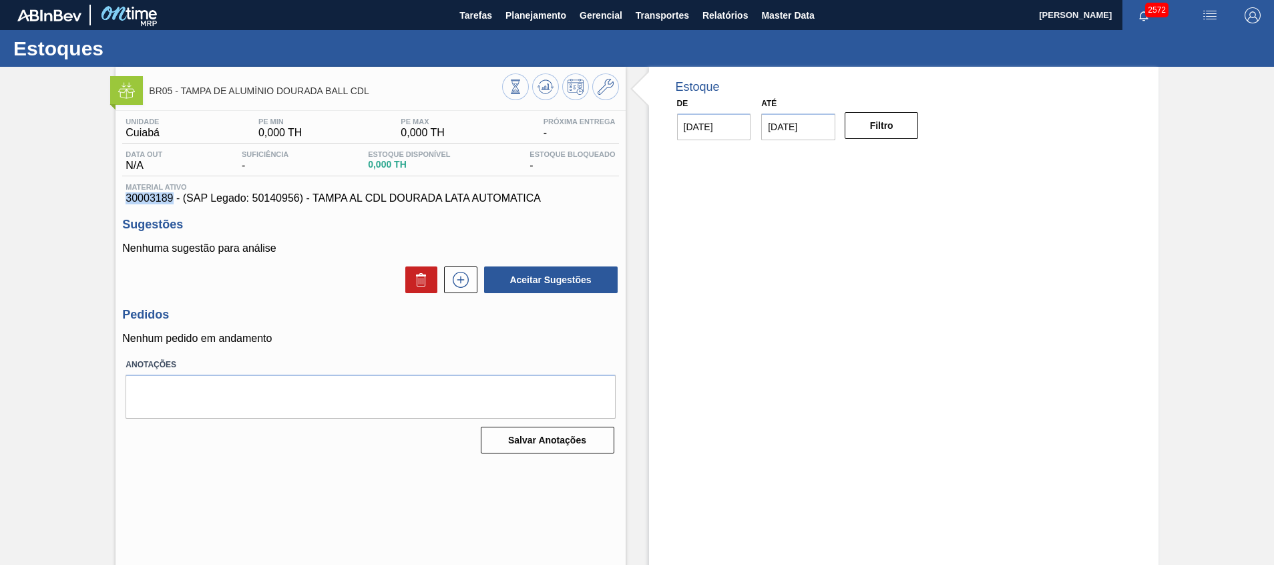
click at [153, 194] on span "30003189 - (SAP Legado: 50140956) - TAMPA AL CDL DOURADA LATA AUTOMATICA" at bounding box center [370, 198] width 489 height 12
copy span "30003189"
click at [467, 284] on icon at bounding box center [460, 280] width 21 height 16
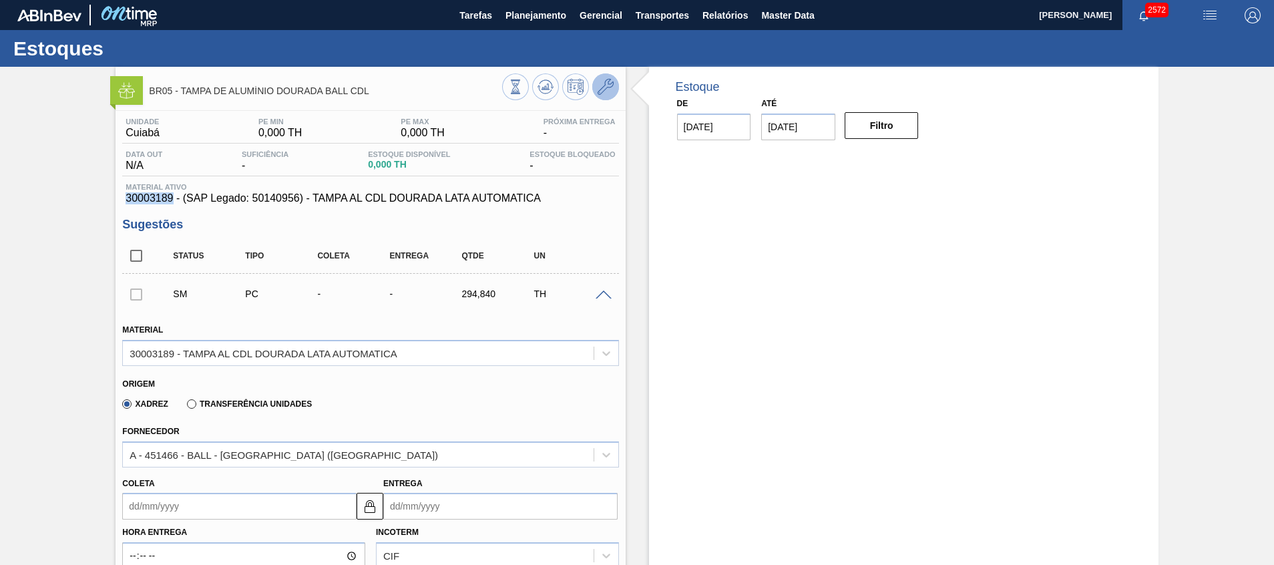
click at [606, 95] on span at bounding box center [606, 87] width 16 height 16
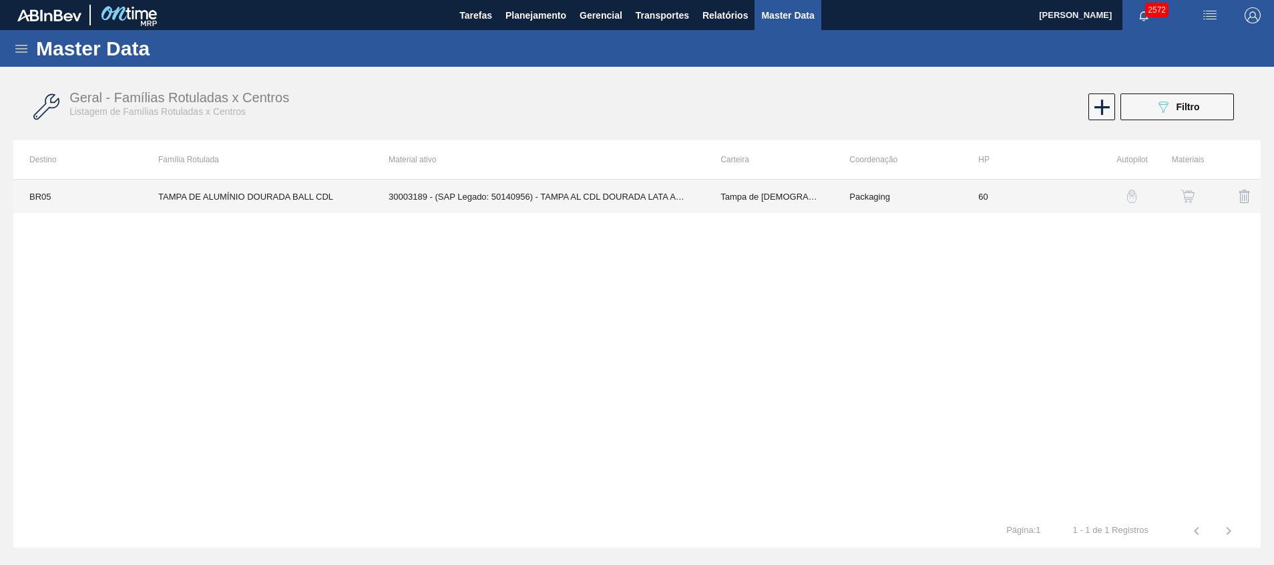
click at [532, 194] on td "30003189 - (SAP Legado: 50140956) - TAMPA AL CDL DOURADA LATA AUTOMATICA" at bounding box center [539, 196] width 332 height 33
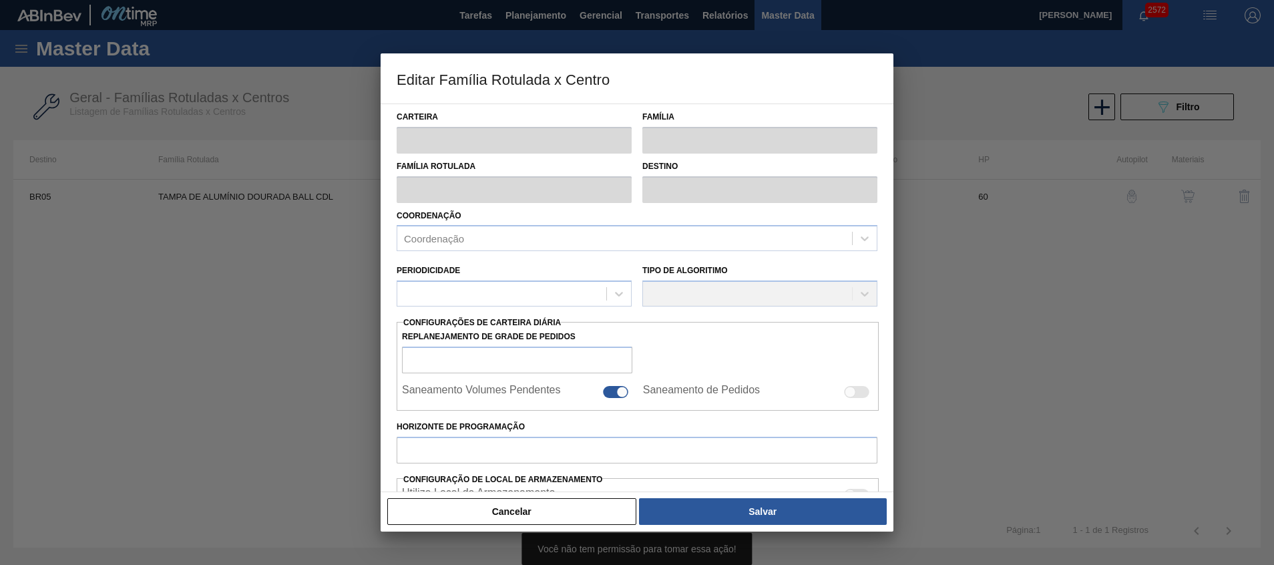
type input "Tampa de Lata"
type input "Tampa de Alumínio"
type input "TAMPA DE ALUMÍNIO DOURADA BALL CDL"
type input "BR05 - Cuiabá"
type input "60"
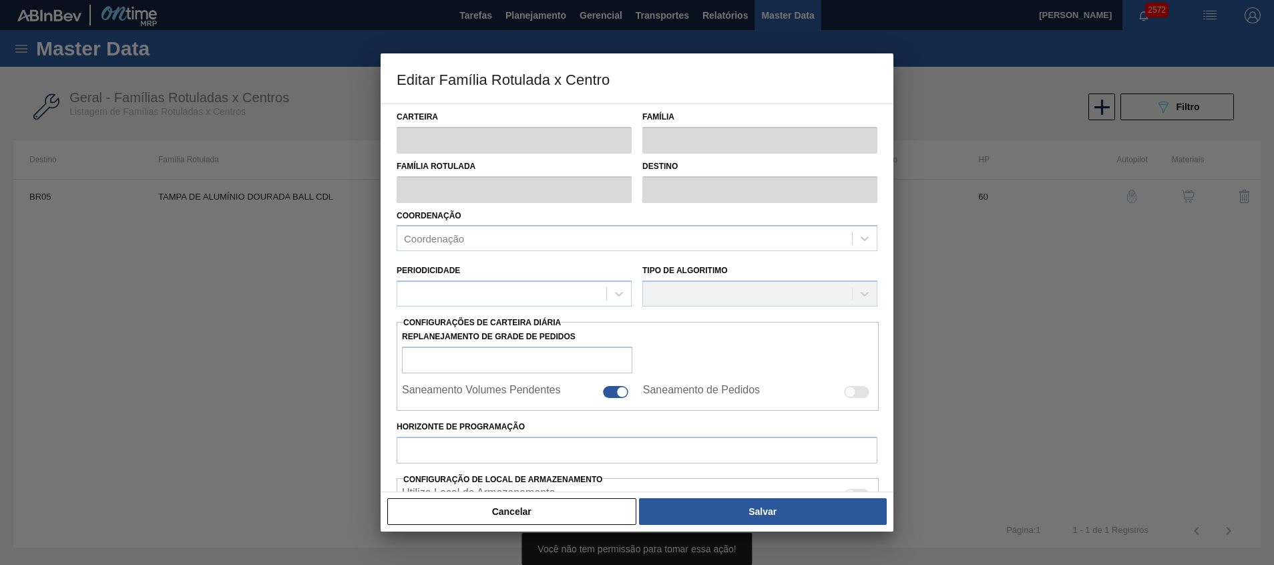
type input "0"
type input "100"
type input "0,000"
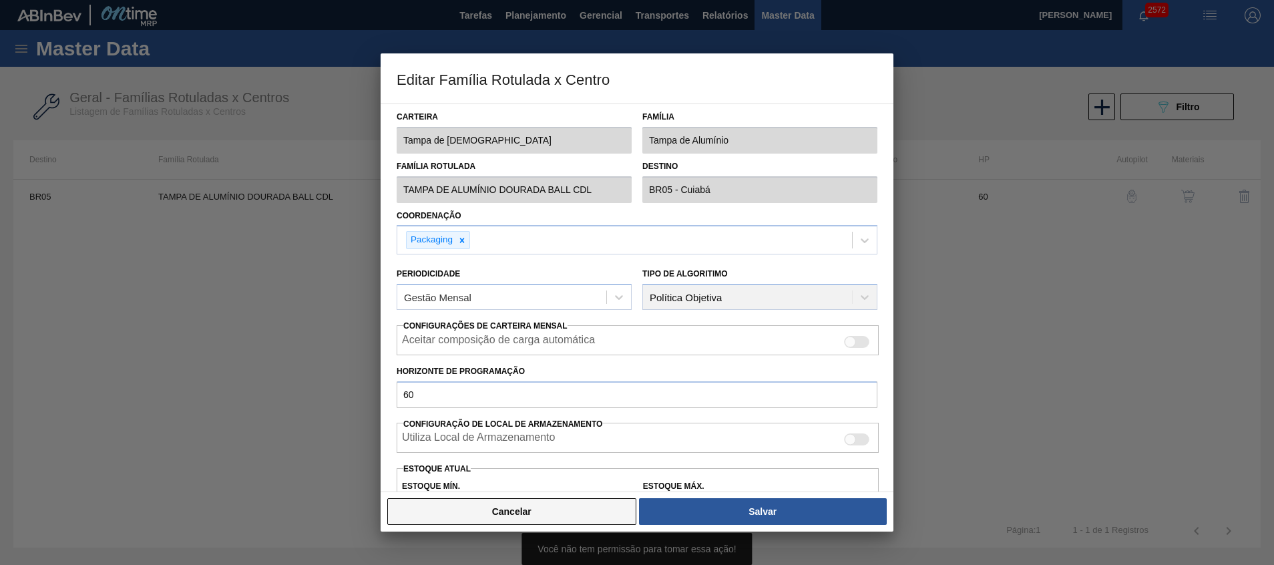
click at [526, 510] on button "Cancelar" at bounding box center [511, 511] width 249 height 27
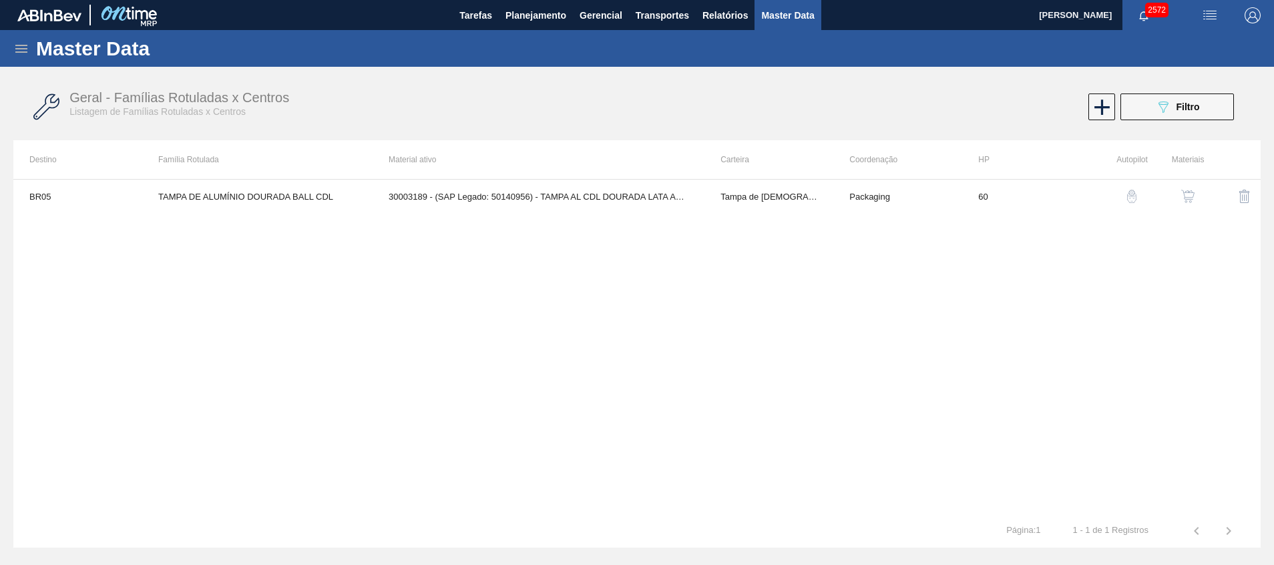
click at [1188, 182] on button "button" at bounding box center [1188, 196] width 32 height 32
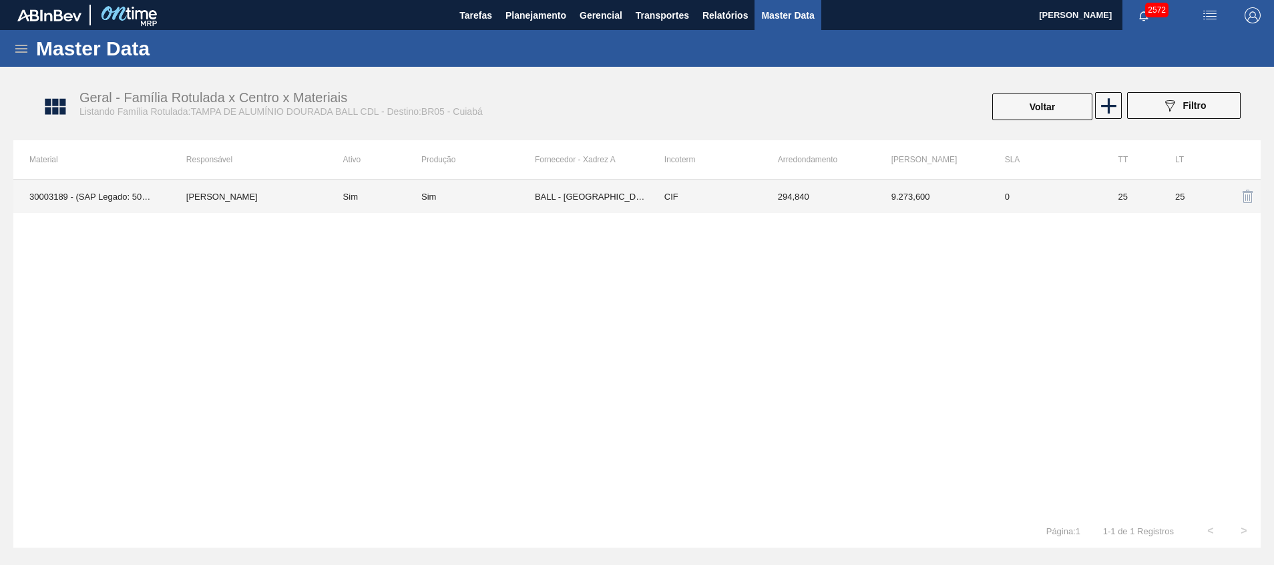
click at [557, 198] on td "BALL - RECIFE (PE)" at bounding box center [592, 196] width 114 height 33
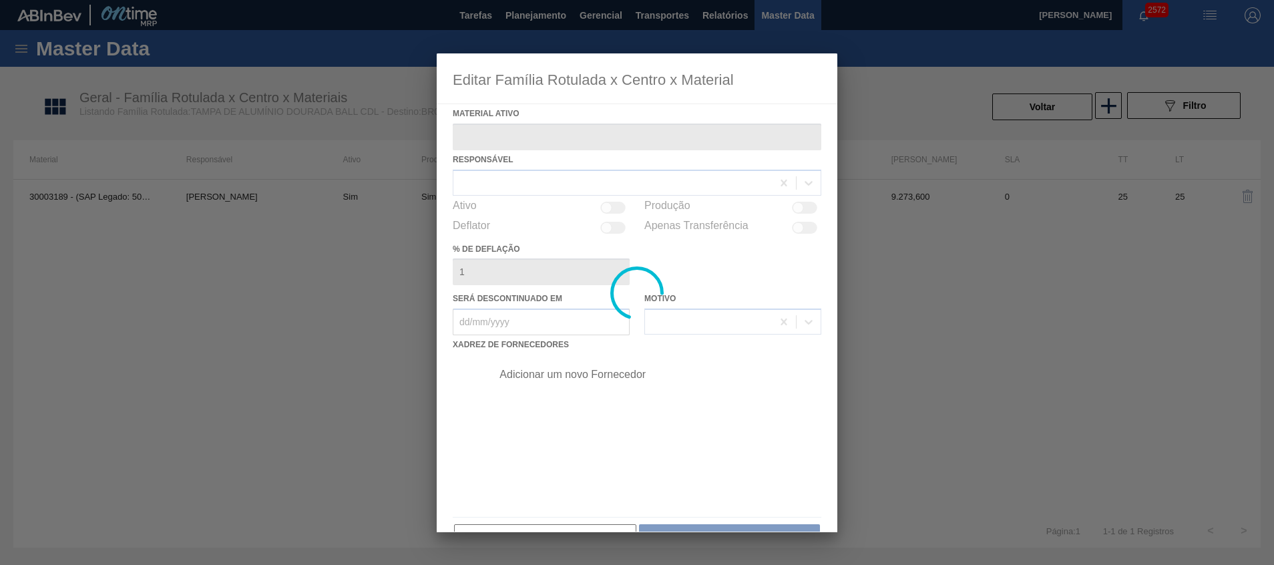
type ativo "30003189 - (SAP Legado: 50140956) - TAMPA AL CDL DOURADA LATA AUTOMATICA"
checkbox input "true"
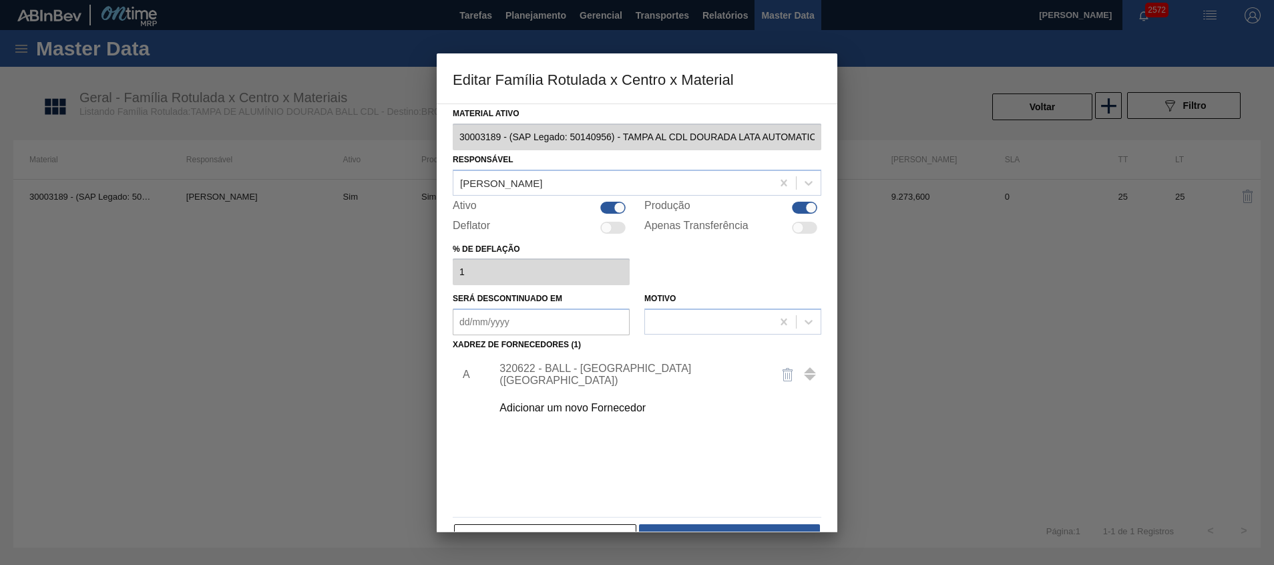
click at [562, 375] on div "320622 - BALL - RECIFE (PE)" at bounding box center [631, 375] width 262 height 24
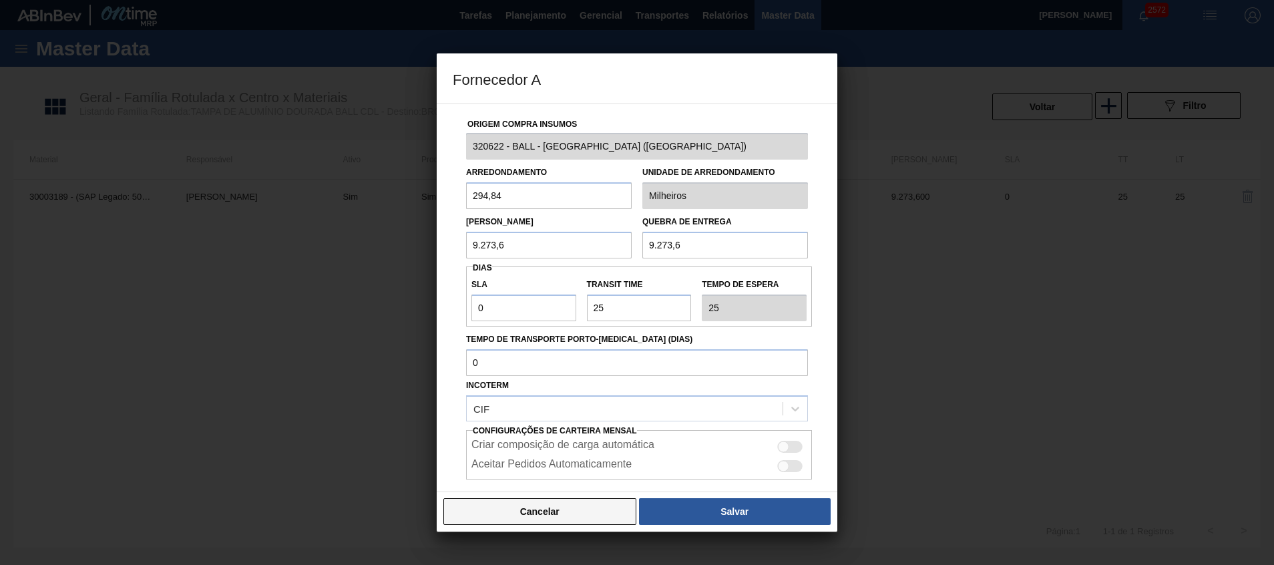
click at [528, 519] on button "Cancelar" at bounding box center [539, 511] width 193 height 27
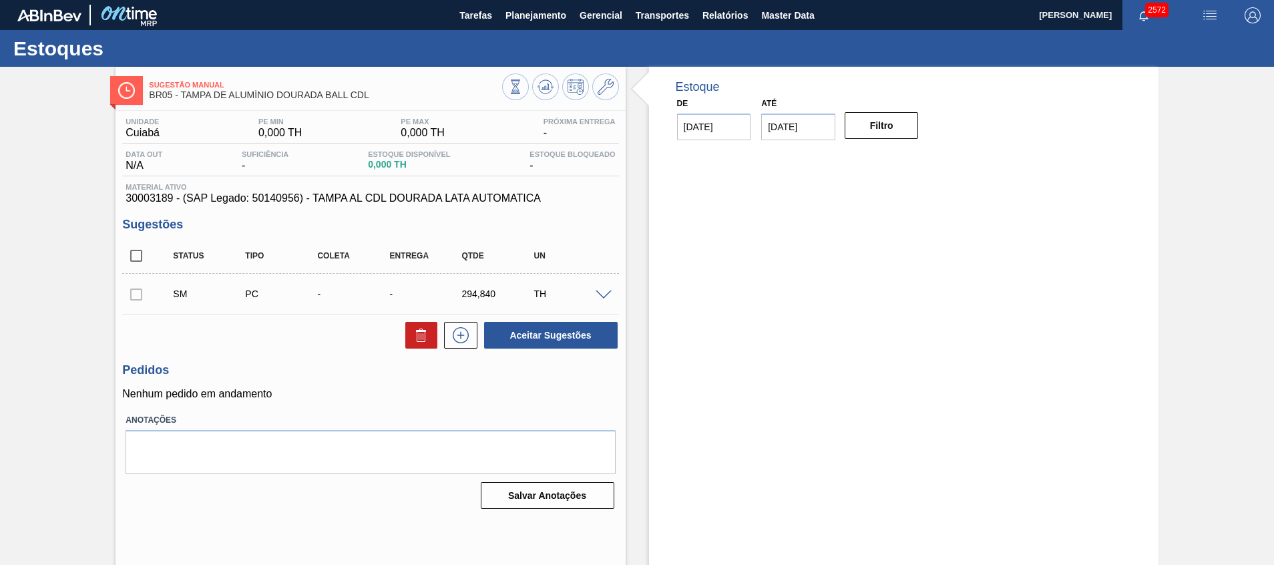
click at [598, 296] on span at bounding box center [604, 295] width 16 height 10
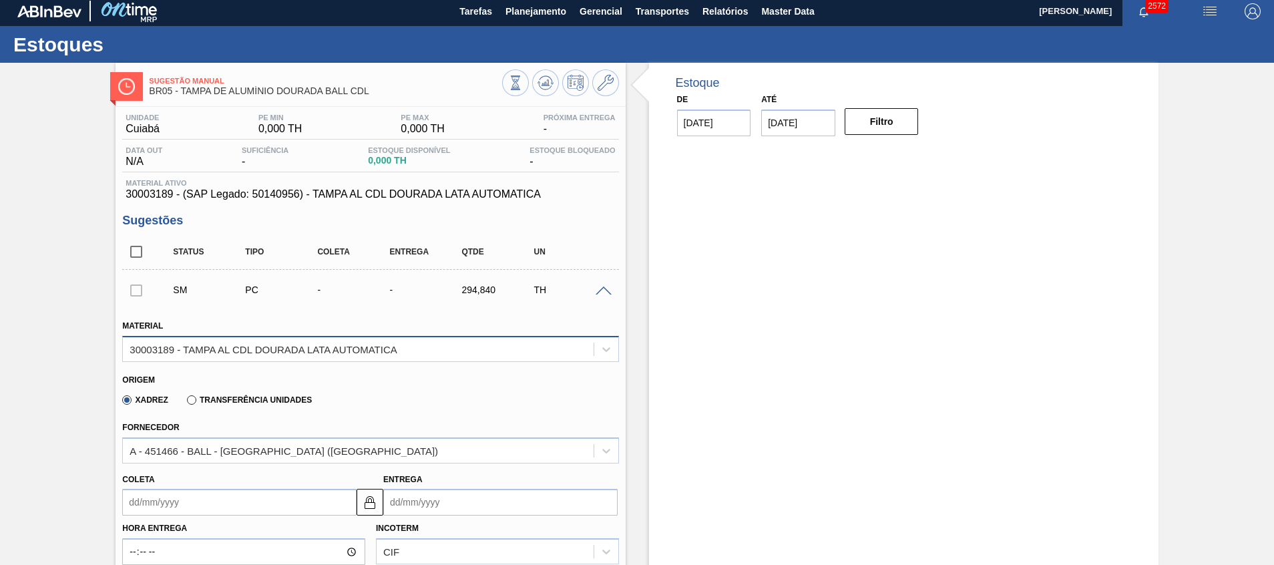
scroll to position [5, 0]
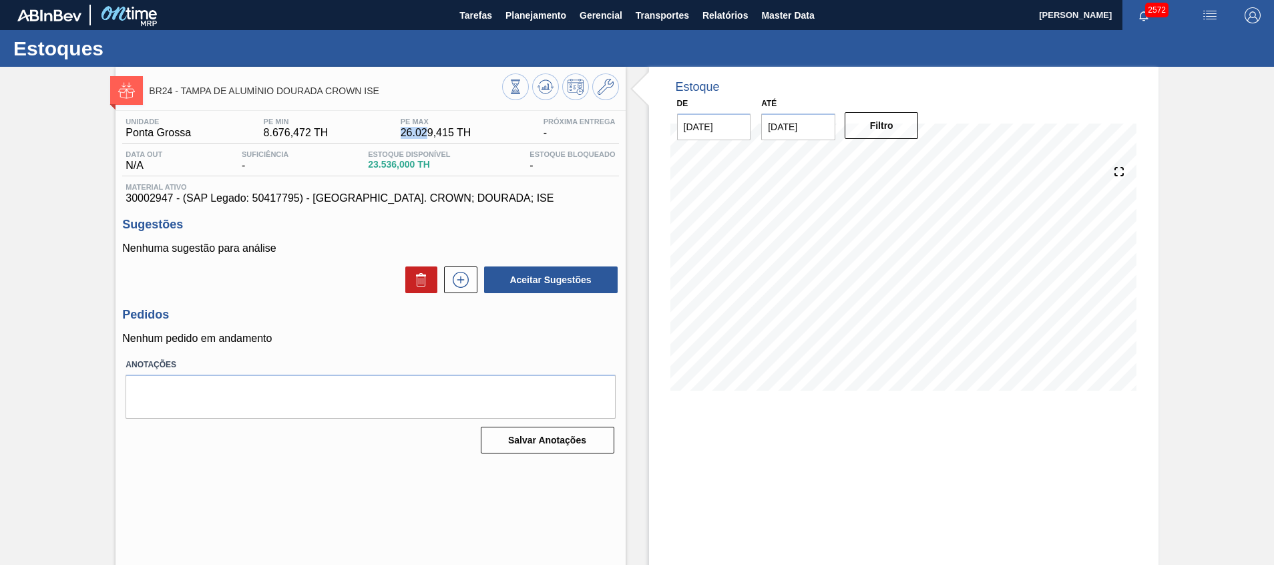
drag, startPoint x: 391, startPoint y: 139, endPoint x: 456, endPoint y: 136, distance: 65.5
click at [452, 136] on div "Unidade Ponta Grossa PE MIN 8.676,472 TH PE MAX 26.029,415 TH Próxima Entrega -" at bounding box center [370, 131] width 496 height 26
click at [544, 16] on span "Planejamento" at bounding box center [536, 15] width 61 height 16
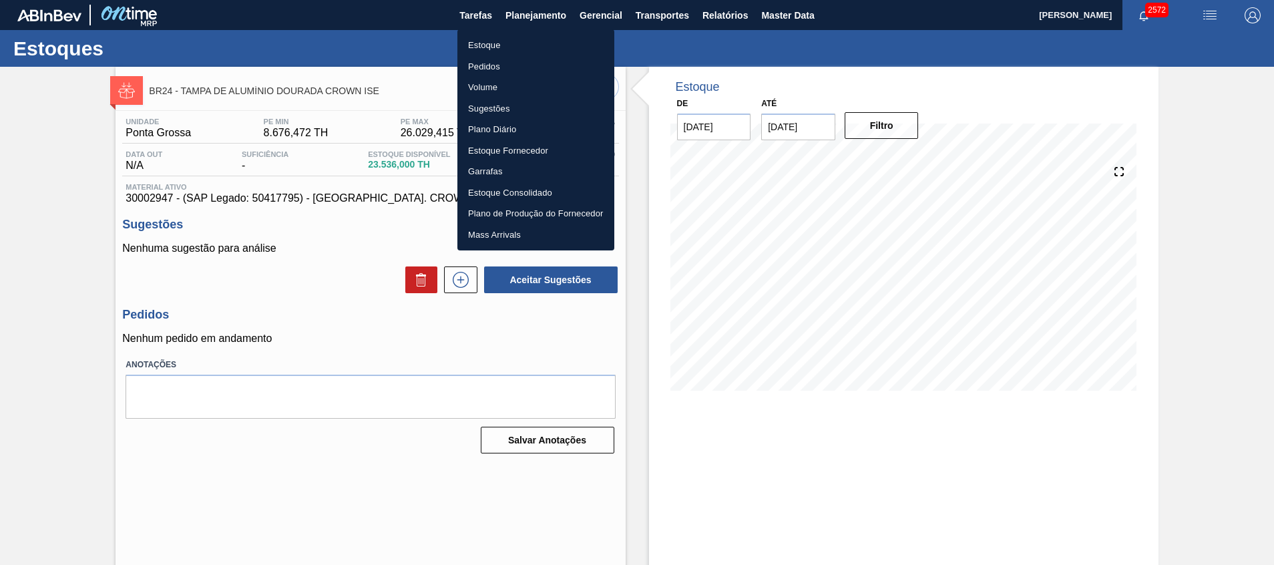
drag, startPoint x: 302, startPoint y: 301, endPoint x: 319, endPoint y: 266, distance: 39.1
click at [302, 301] on div at bounding box center [637, 282] width 1274 height 565
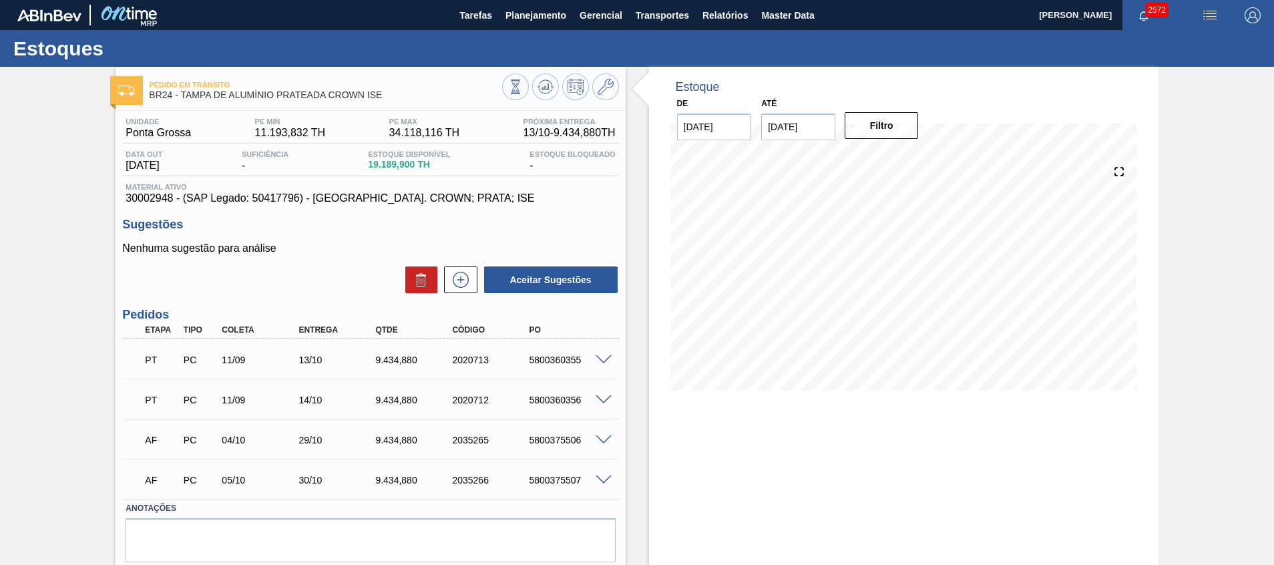
click at [791, 119] on input "[DATE]" at bounding box center [798, 127] width 74 height 27
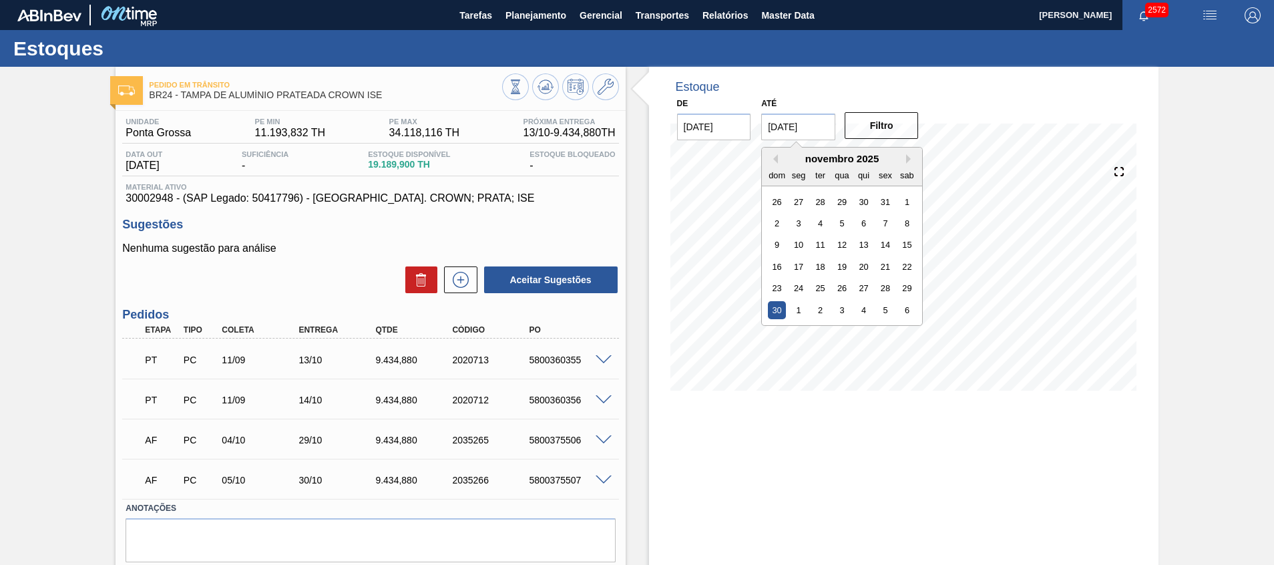
click at [781, 311] on div "30" at bounding box center [777, 310] width 18 height 18
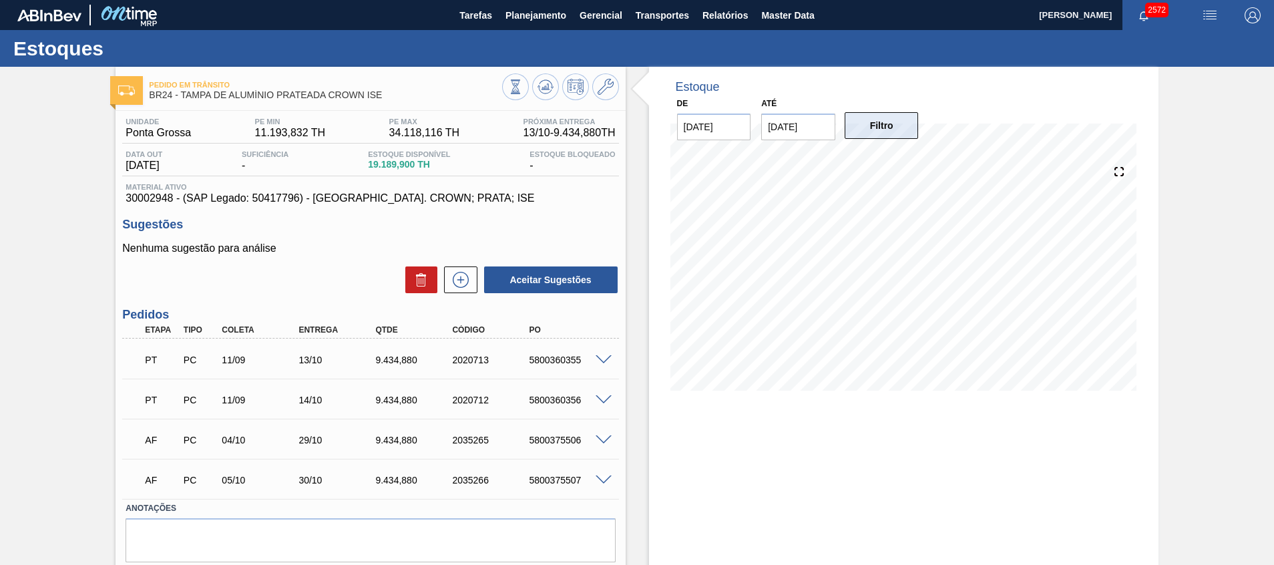
click at [867, 130] on button "Filtro" at bounding box center [882, 125] width 74 height 27
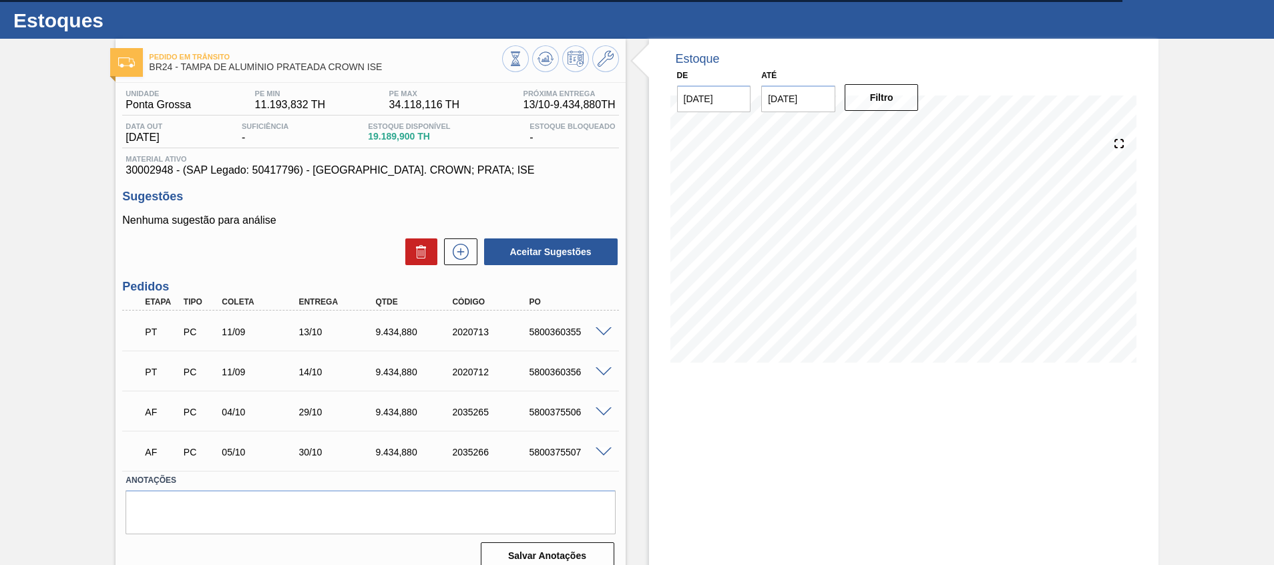
scroll to position [43, 0]
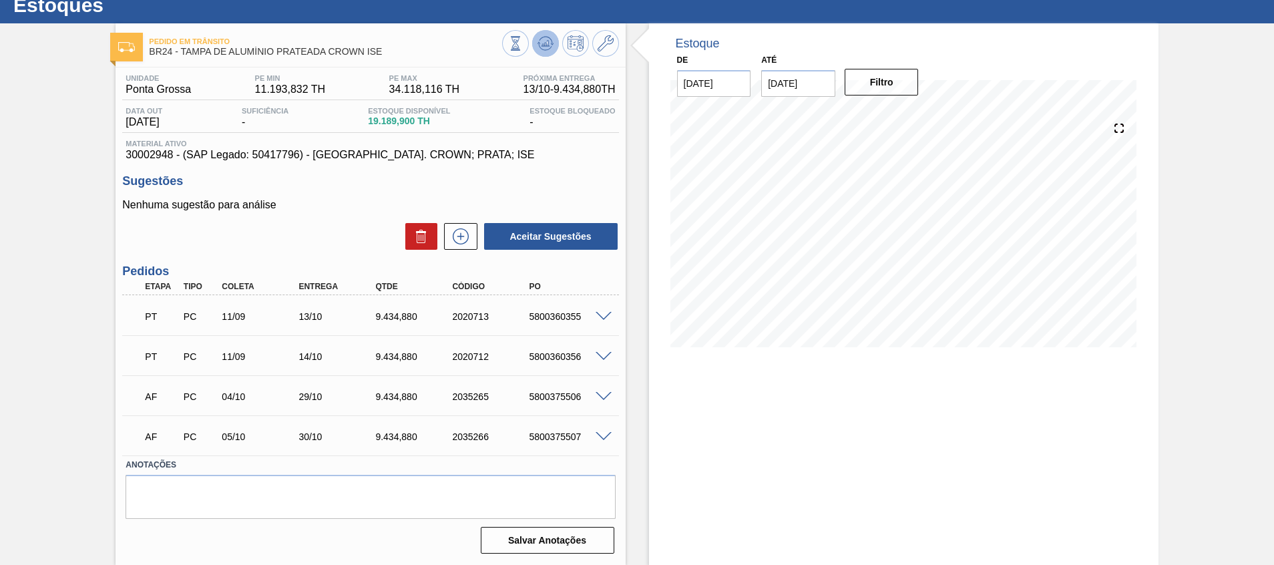
click at [539, 36] on icon at bounding box center [546, 43] width 16 height 16
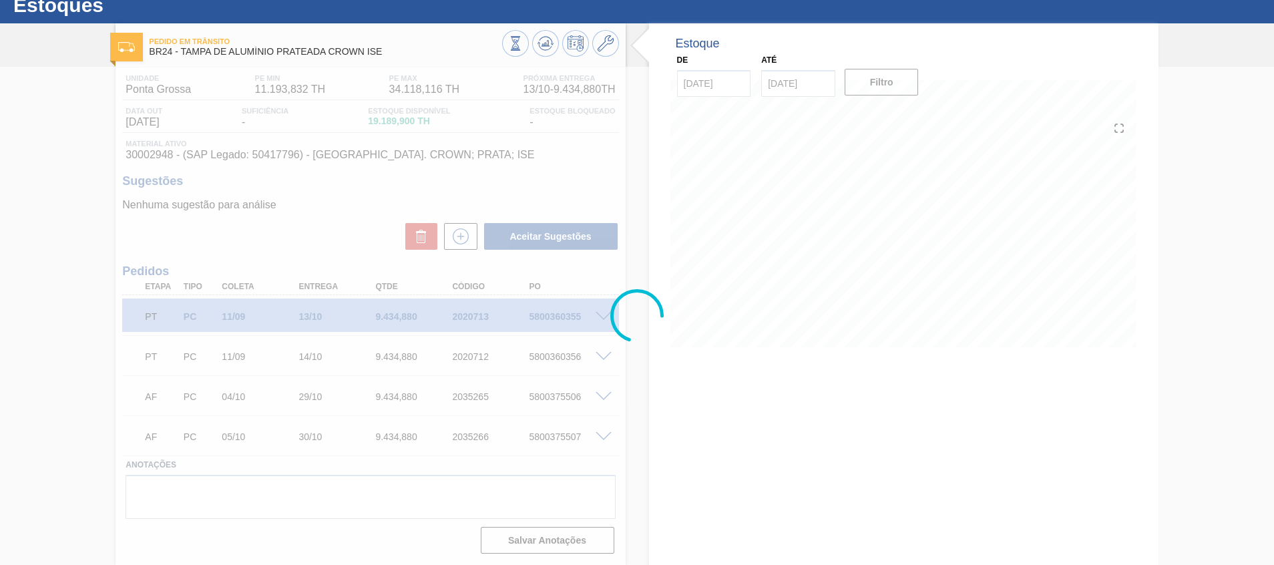
click at [1192, 309] on div at bounding box center [637, 316] width 1274 height 498
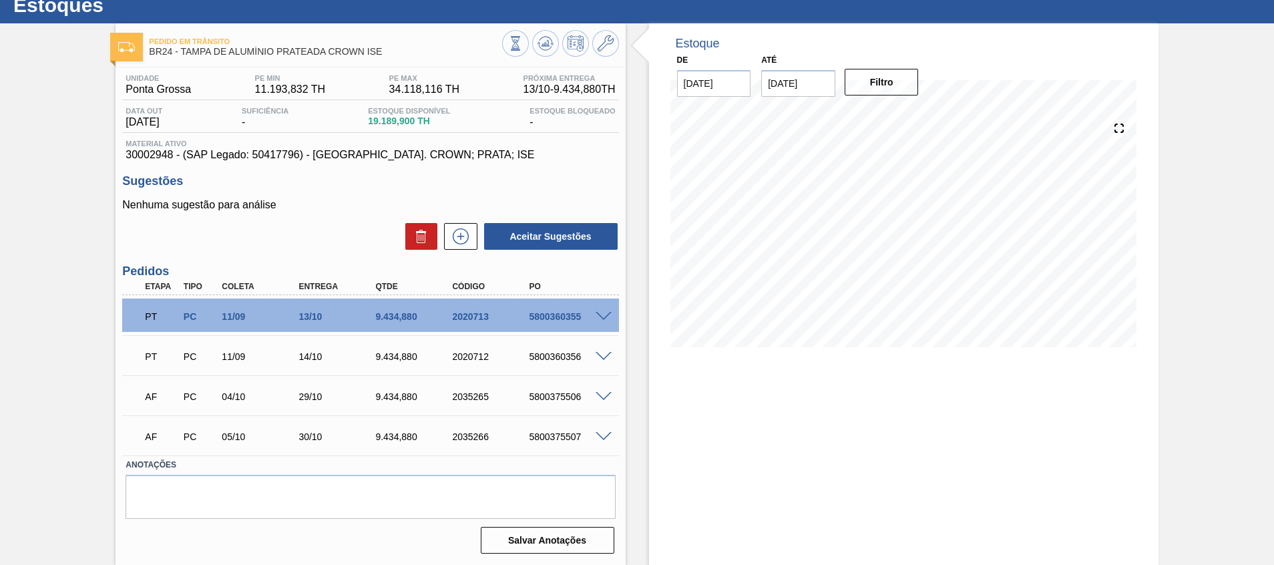
click at [600, 441] on div "5800375507" at bounding box center [569, 436] width 86 height 11
click at [604, 432] on span at bounding box center [604, 437] width 16 height 10
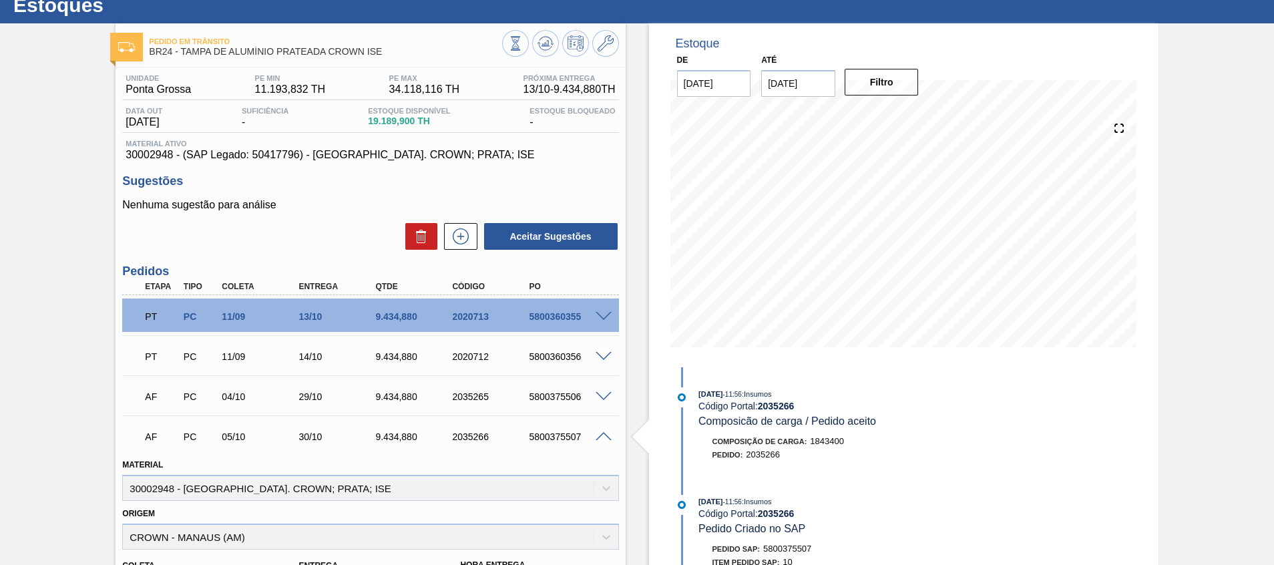
click at [604, 432] on span at bounding box center [604, 437] width 16 height 10
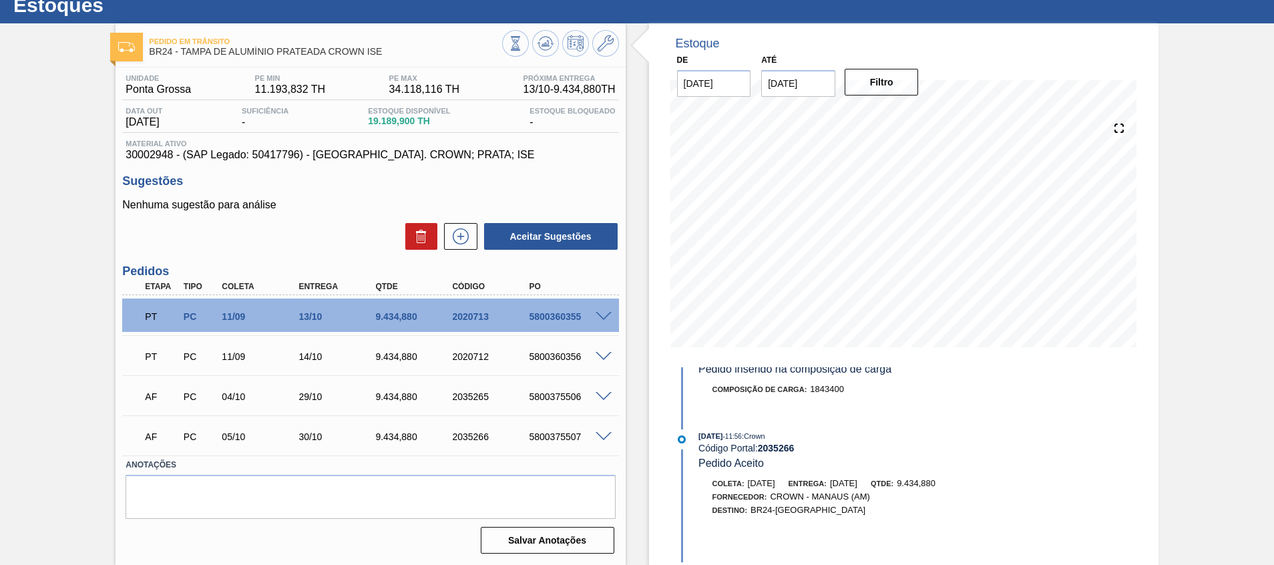
scroll to position [521, 0]
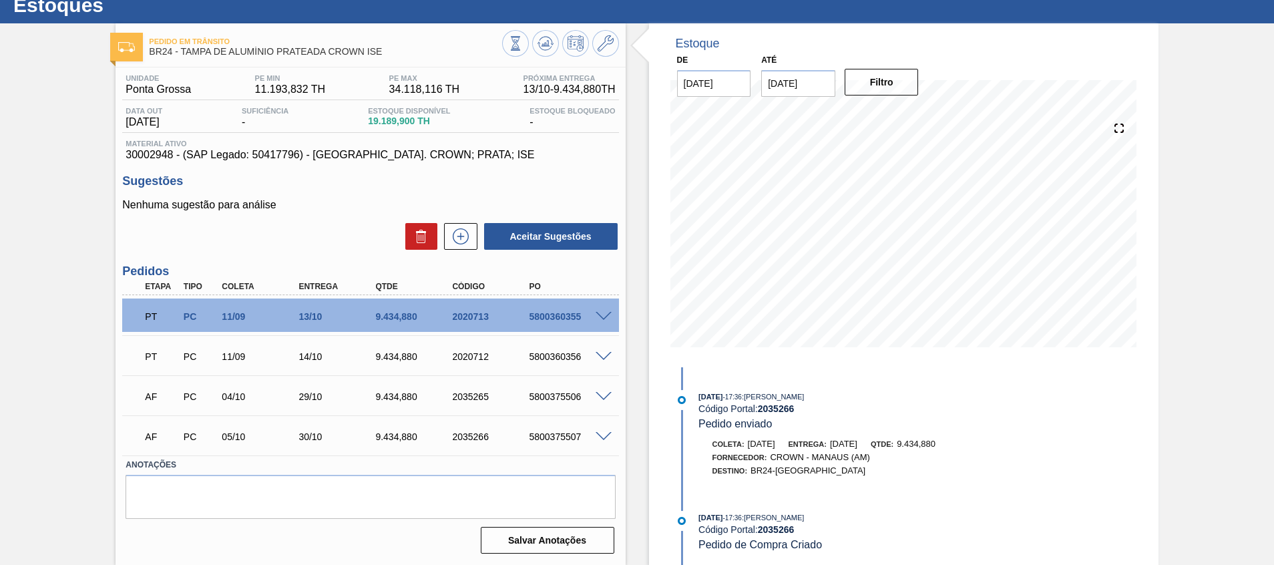
click at [600, 432] on span at bounding box center [604, 437] width 16 height 10
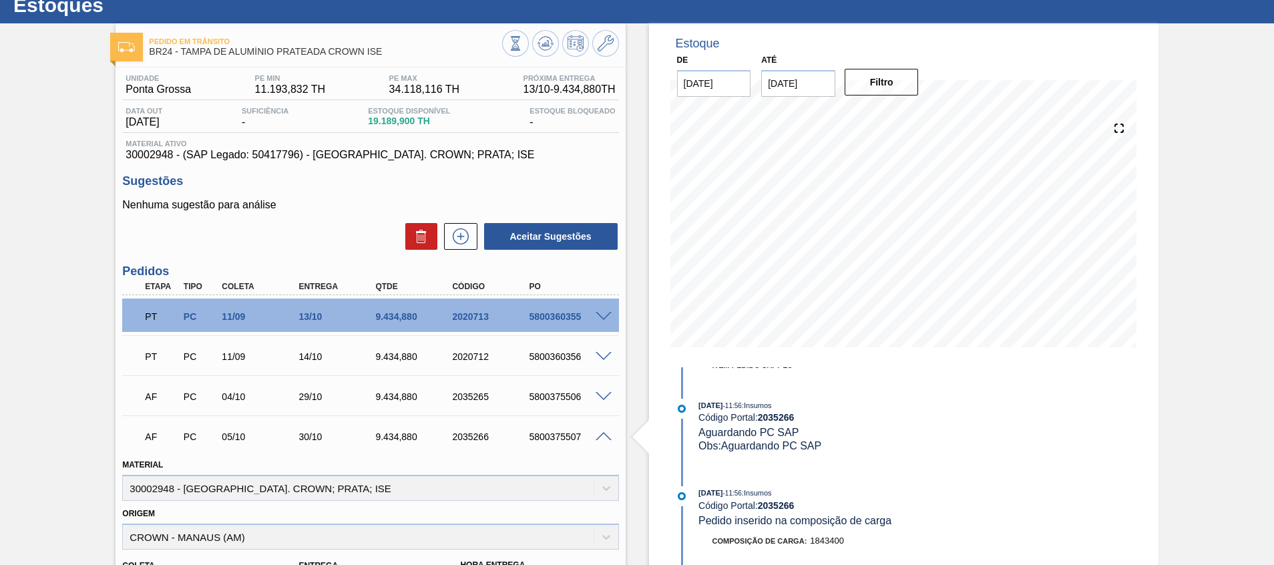
scroll to position [0, 0]
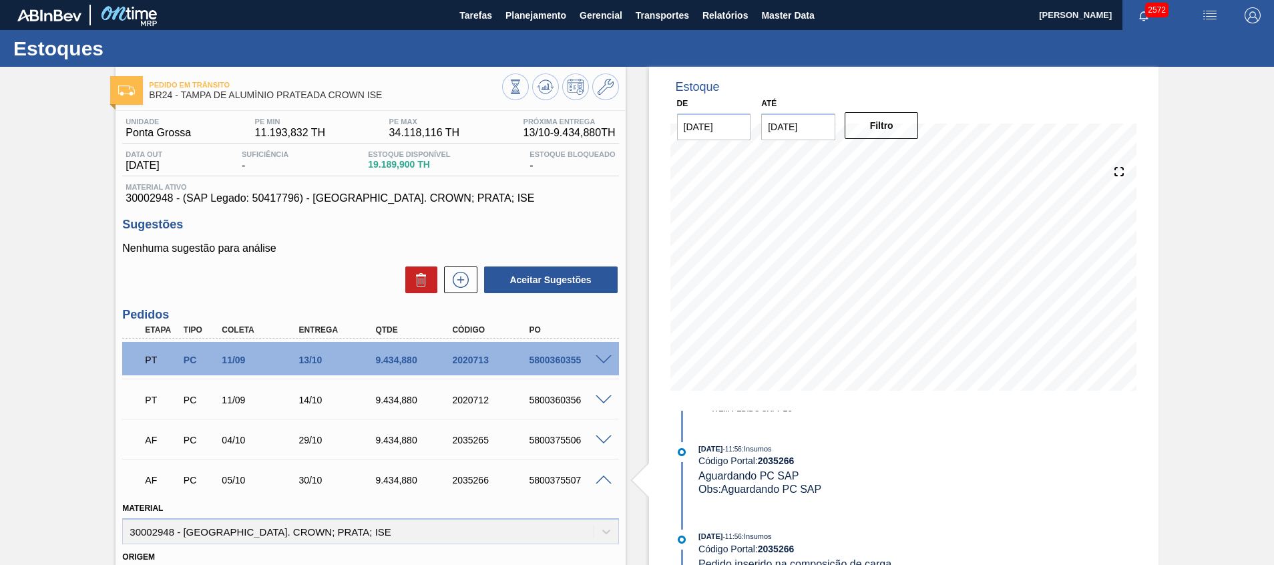
click at [604, 475] on span at bounding box center [604, 480] width 16 height 10
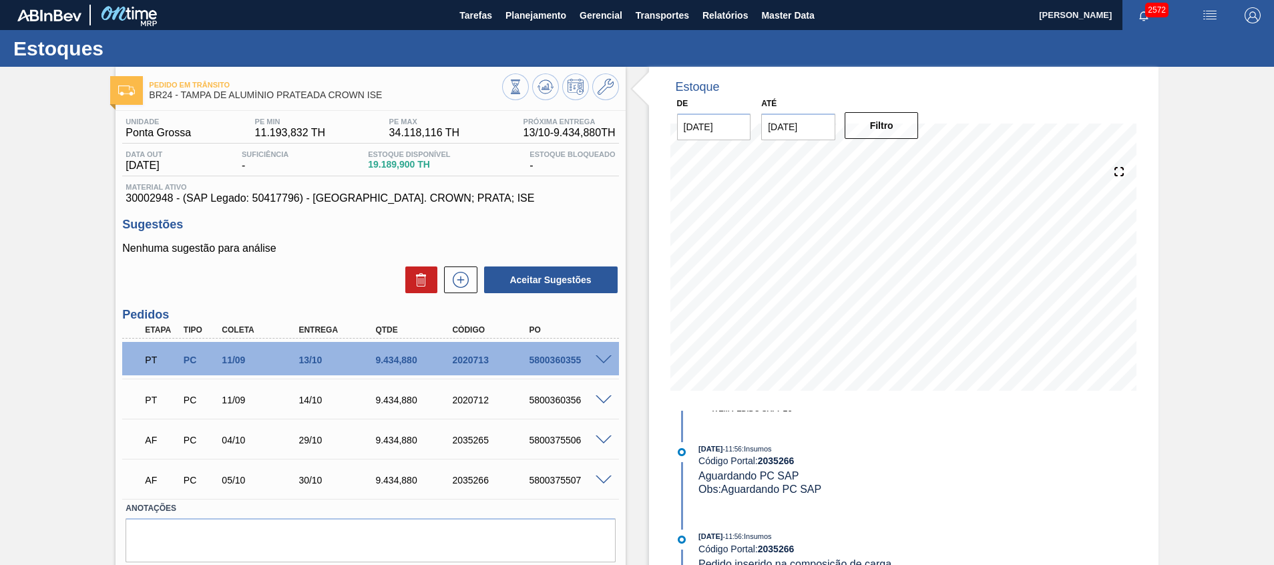
scroll to position [521, 0]
